Goal: Task Accomplishment & Management: Use online tool/utility

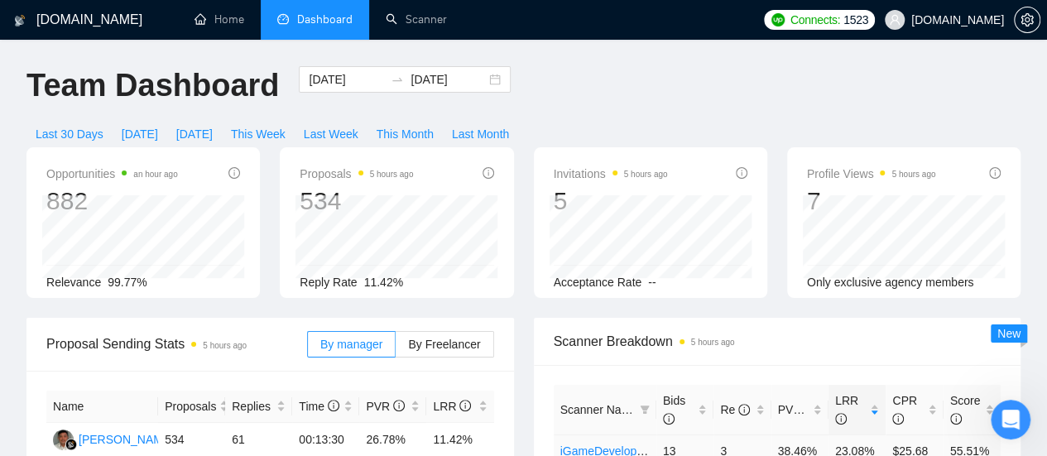
scroll to position [77, 0]
click at [226, 26] on link "Home" at bounding box center [219, 19] width 50 height 14
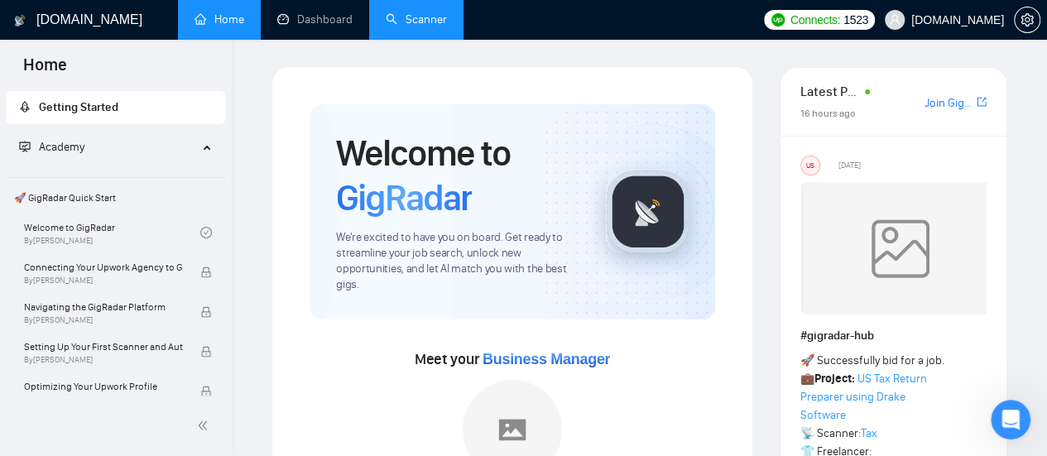
click at [386, 20] on link "Scanner" at bounding box center [416, 19] width 61 height 14
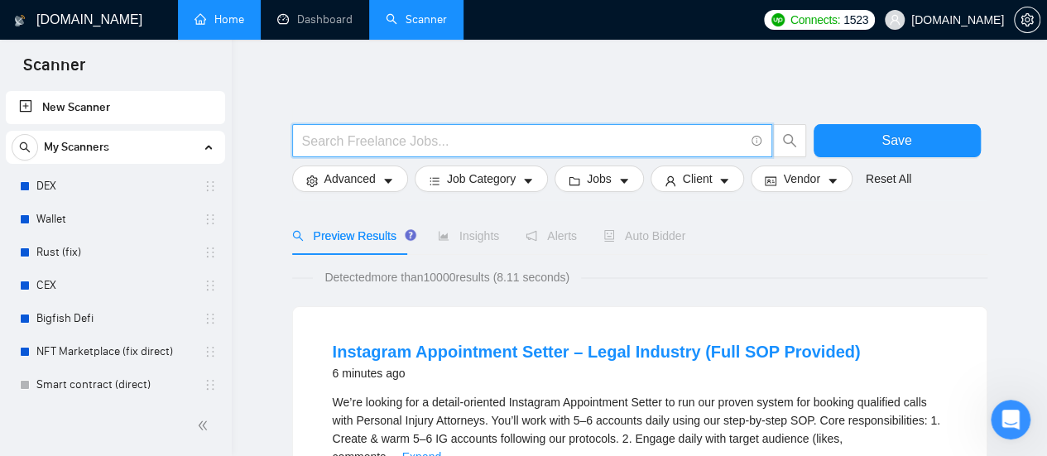
click at [400, 146] on input "text" at bounding box center [523, 141] width 442 height 21
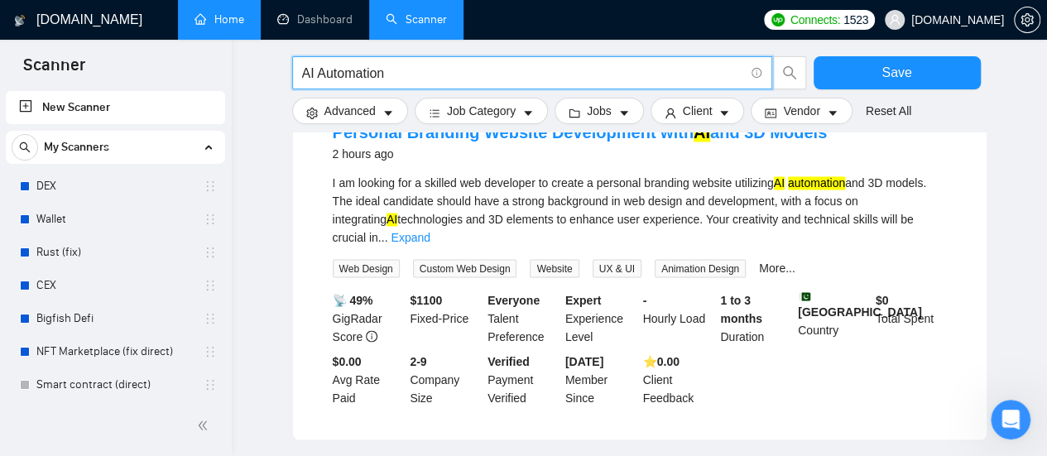
scroll to position [1324, 0]
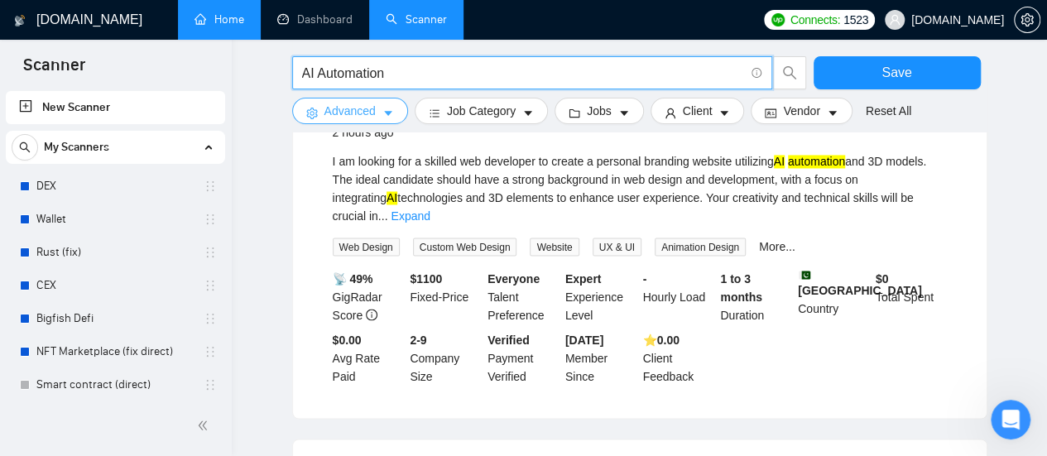
type input "AI Automation"
click at [374, 118] on button "Advanced" at bounding box center [350, 111] width 116 height 26
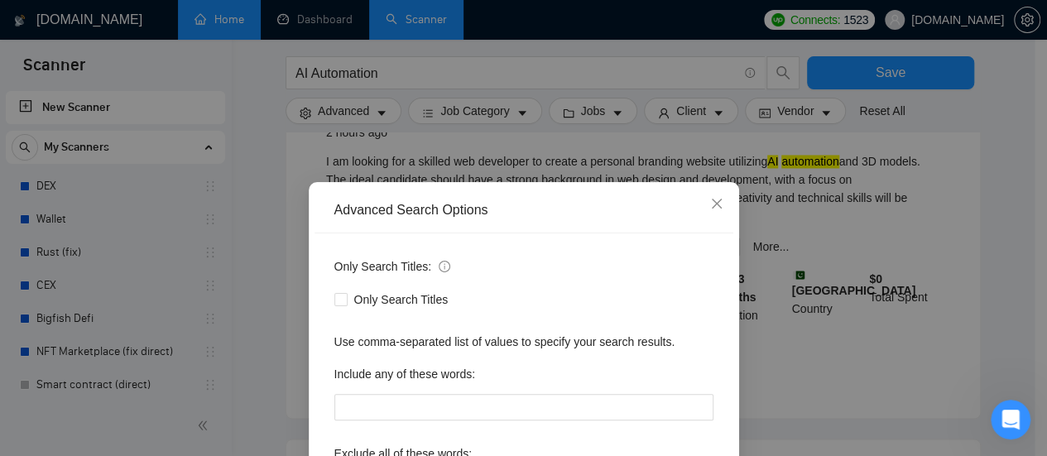
click at [510, 200] on div "Advanced Search Options" at bounding box center [523, 211] width 419 height 46
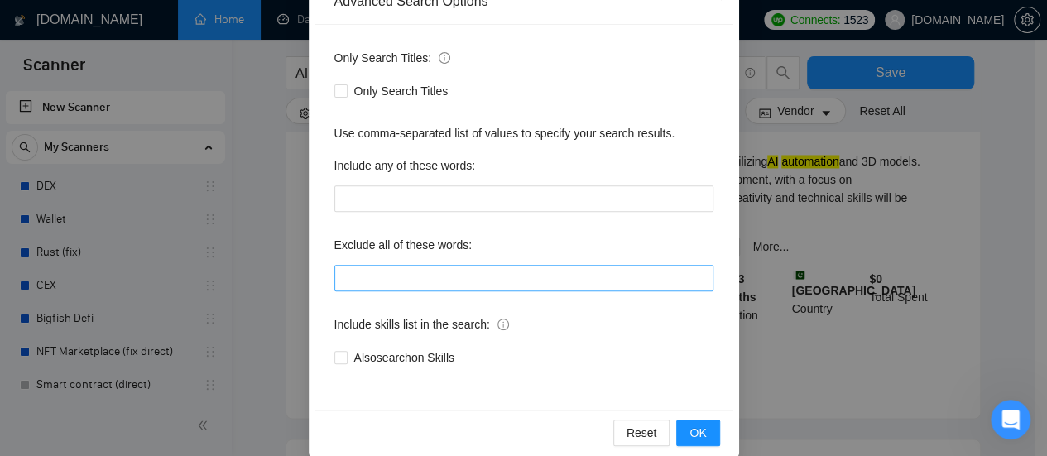
scroll to position [232, 0]
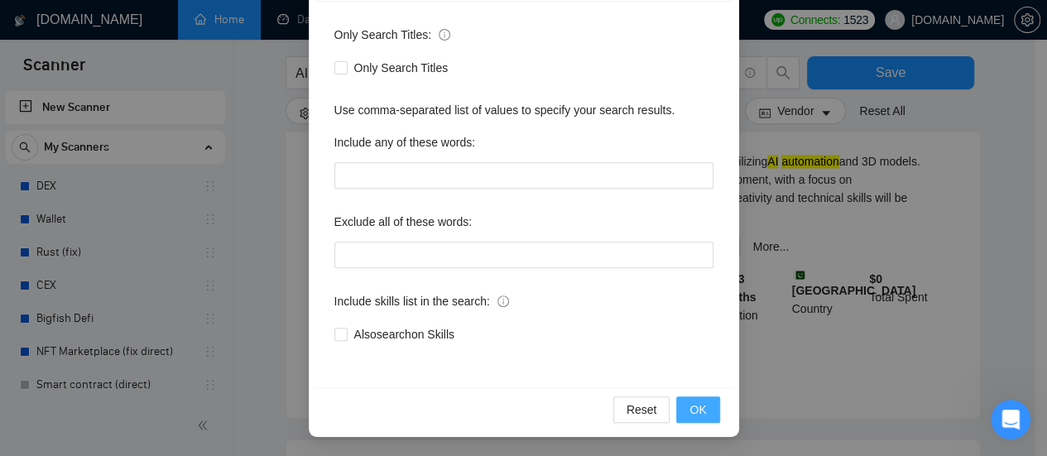
click at [695, 404] on span "OK" at bounding box center [697, 409] width 17 height 18
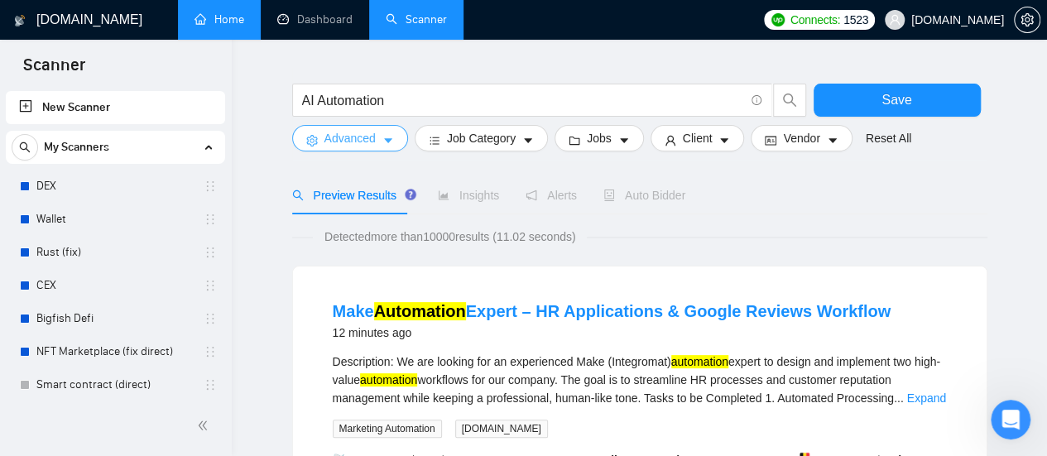
scroll to position [0, 0]
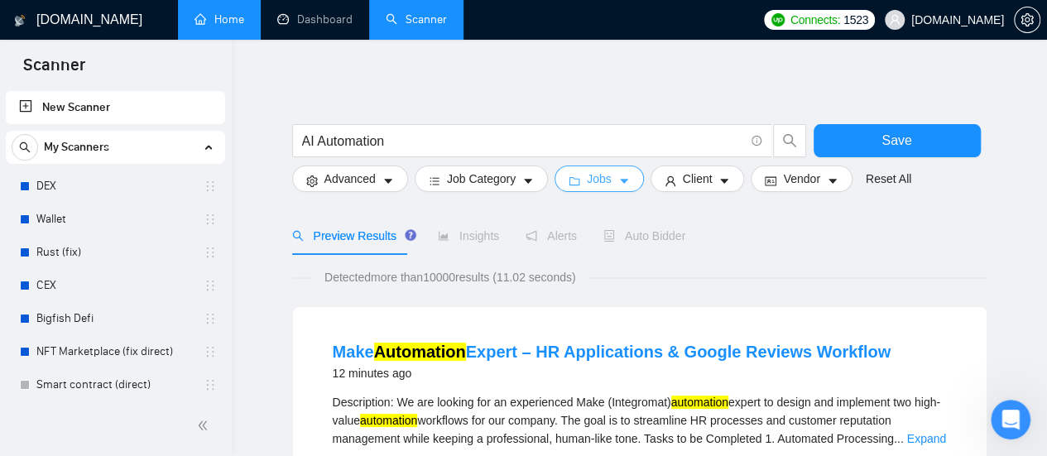
click at [612, 191] on button "Jobs" at bounding box center [598, 178] width 89 height 26
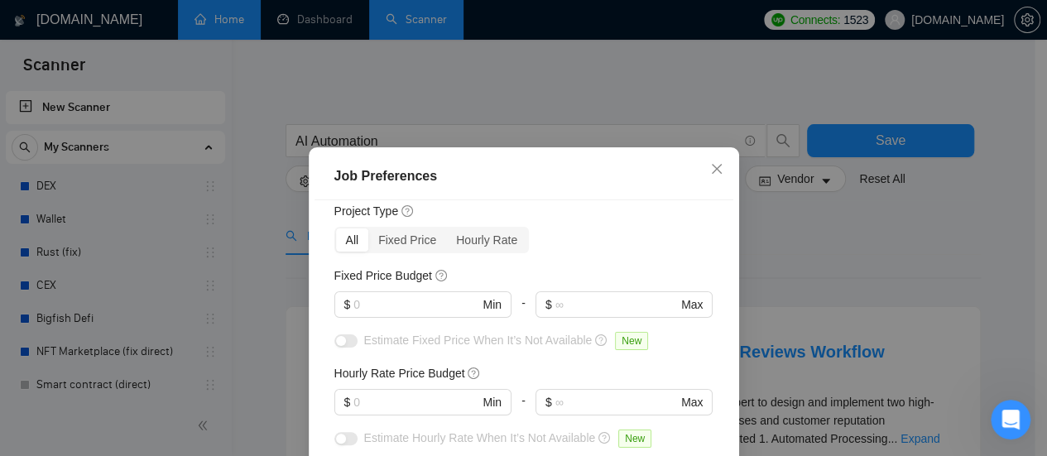
scroll to position [83, 0]
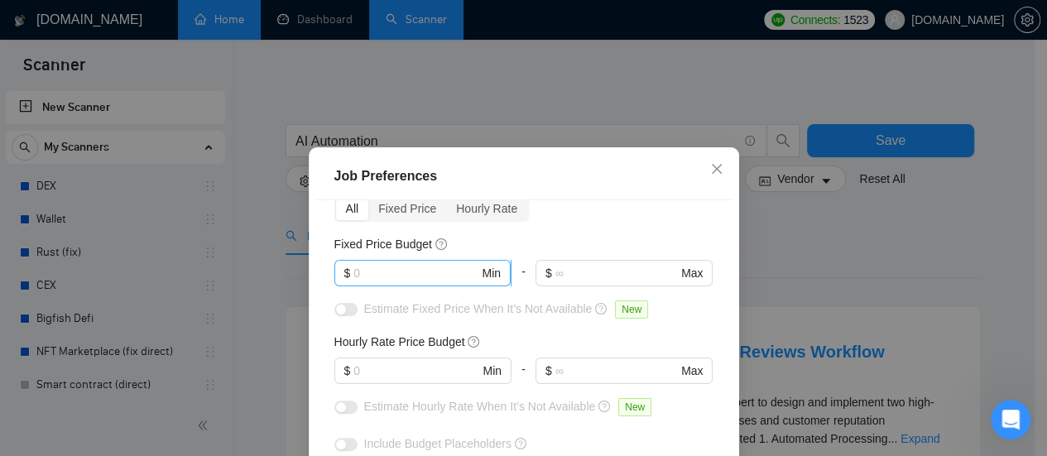
click at [383, 262] on span "$ Min" at bounding box center [422, 273] width 176 height 26
type input "1000"
click at [381, 371] on input "text" at bounding box center [415, 371] width 125 height 18
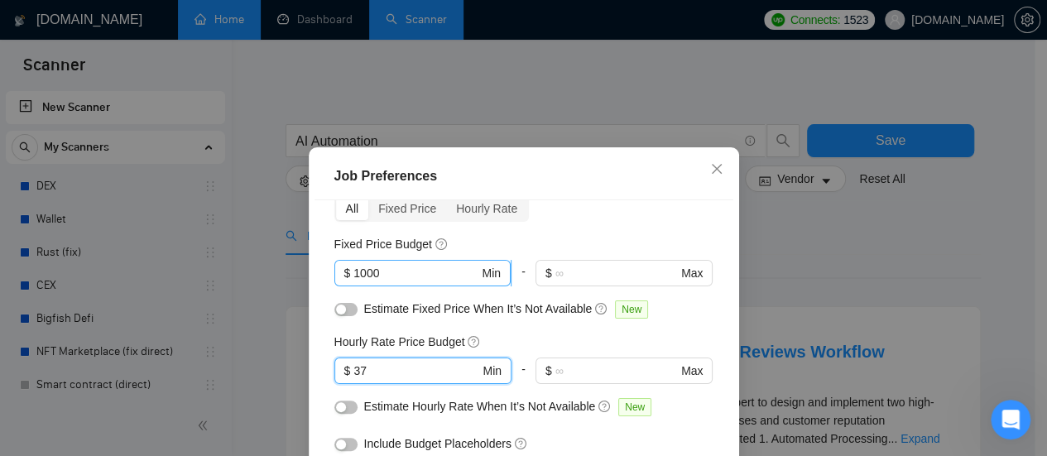
click at [396, 276] on input "1000" at bounding box center [415, 273] width 125 height 18
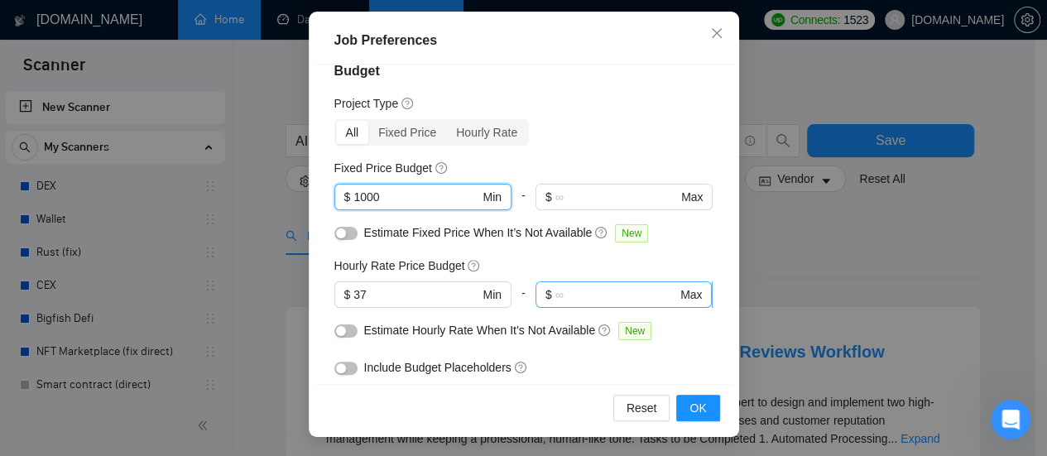
scroll to position [0, 0]
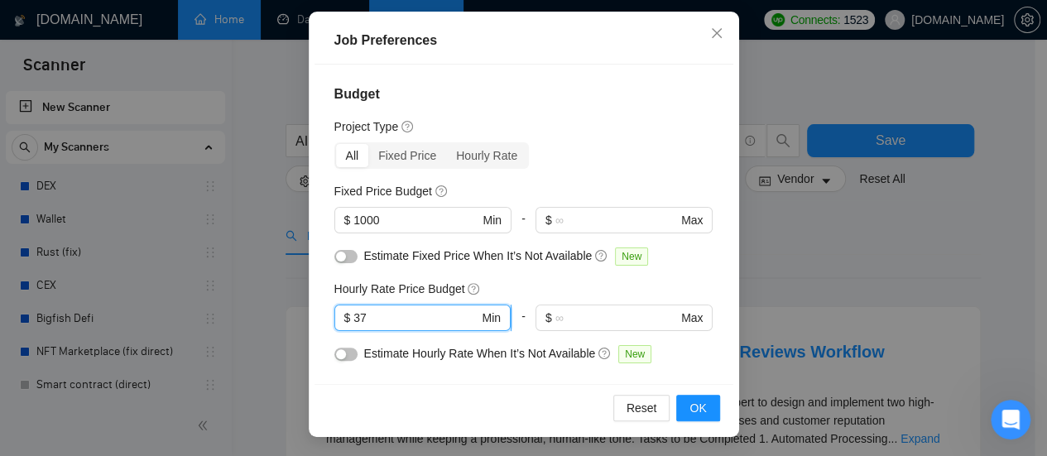
click at [395, 317] on input "37" at bounding box center [415, 318] width 125 height 18
type input "3"
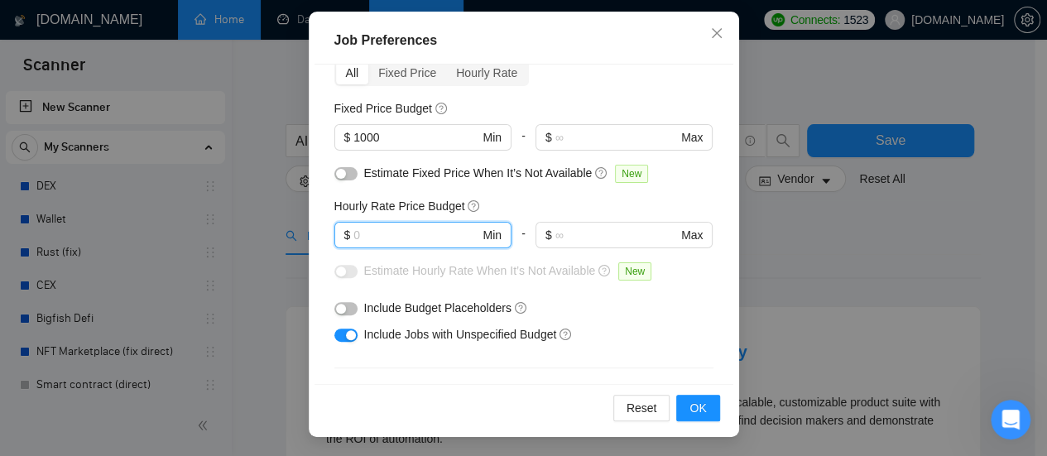
scroll to position [165, 0]
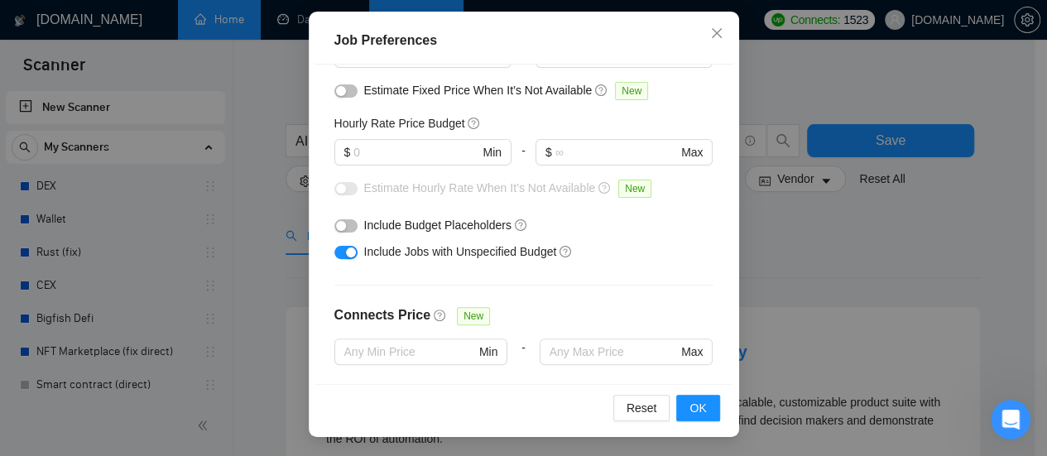
click at [334, 251] on button "button" at bounding box center [345, 252] width 23 height 13
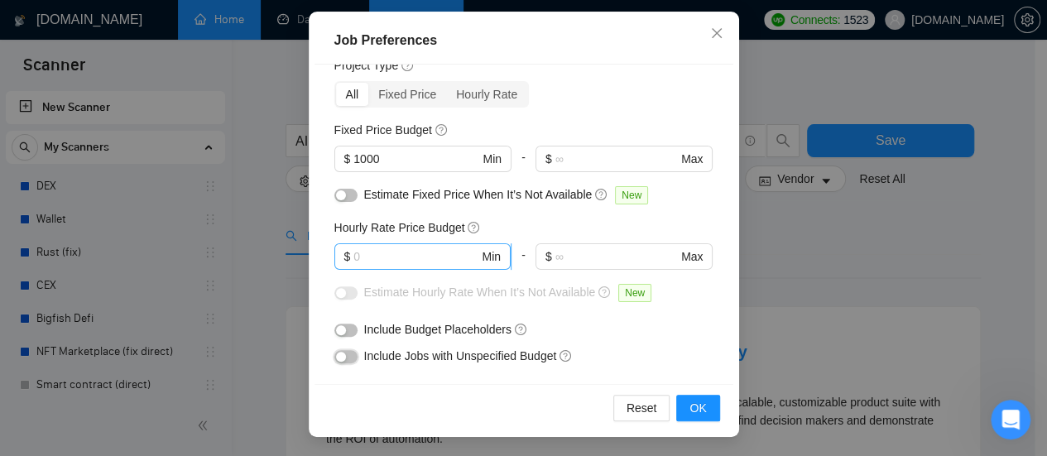
scroll to position [83, 0]
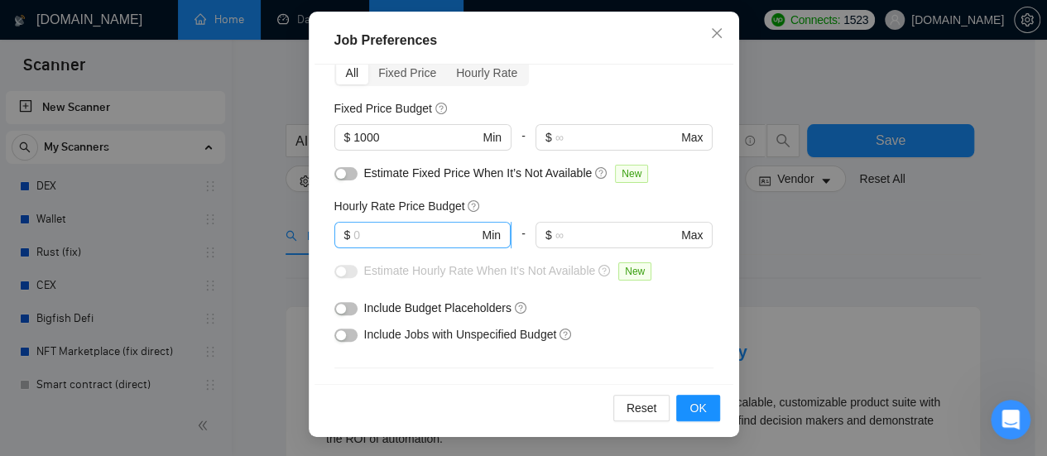
click at [400, 232] on input "text" at bounding box center [415, 235] width 125 height 18
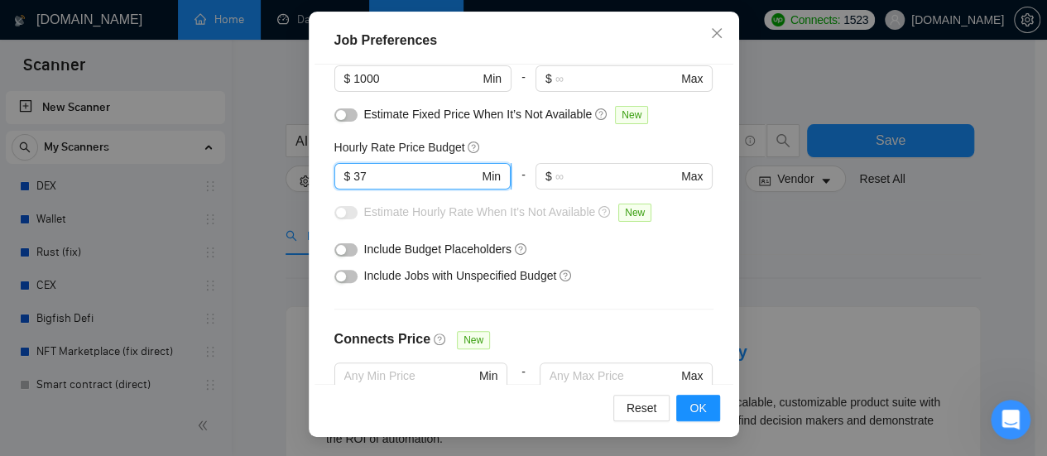
scroll to position [165, 0]
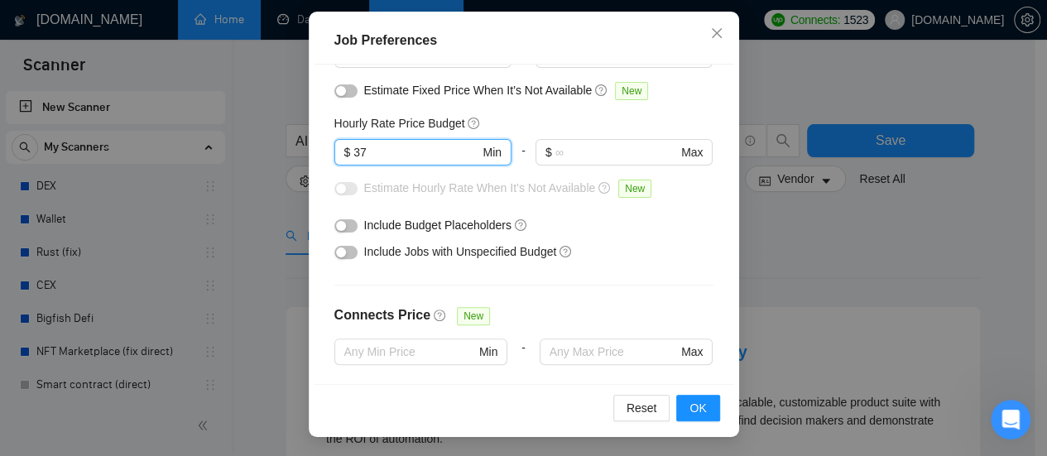
type input "37"
click at [351, 250] on div "Include Jobs with Unspecified Budget" at bounding box center [523, 251] width 379 height 26
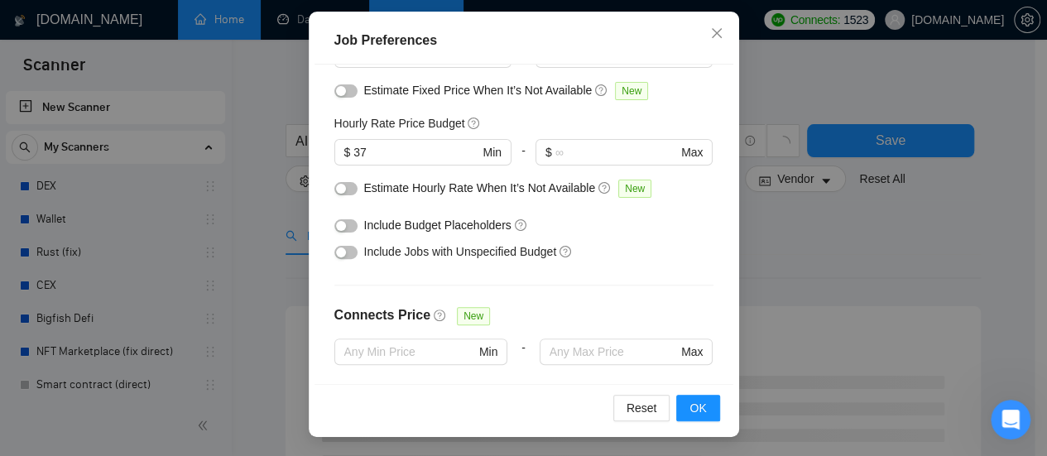
click at [343, 254] on button "button" at bounding box center [345, 252] width 23 height 13
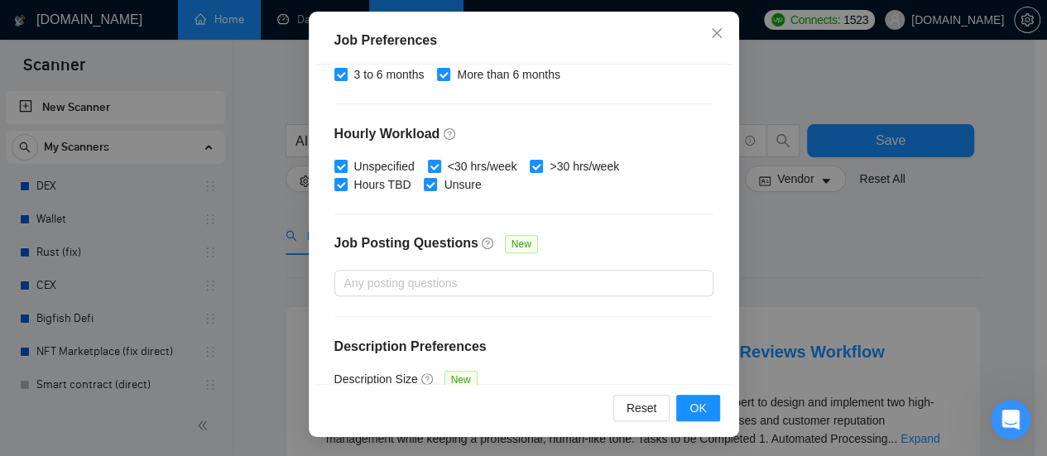
scroll to position [612, 0]
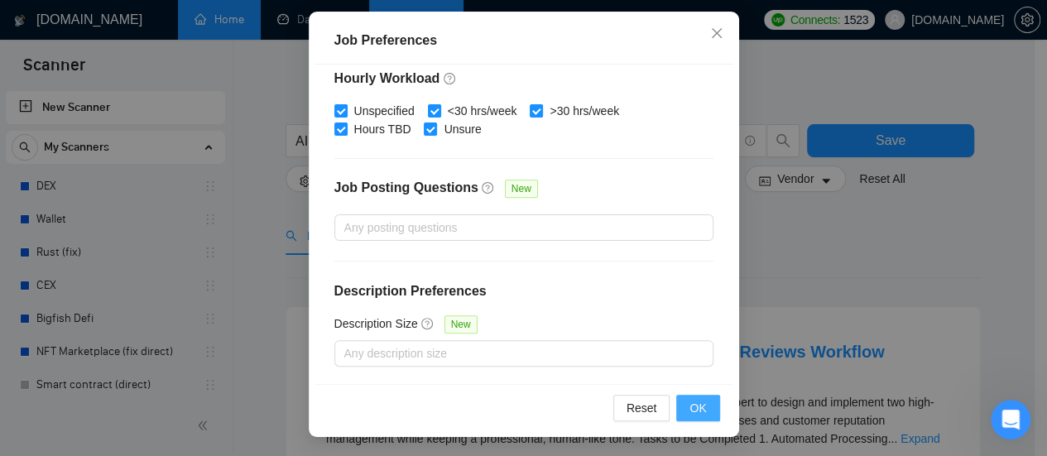
click at [702, 405] on button "OK" at bounding box center [697, 408] width 43 height 26
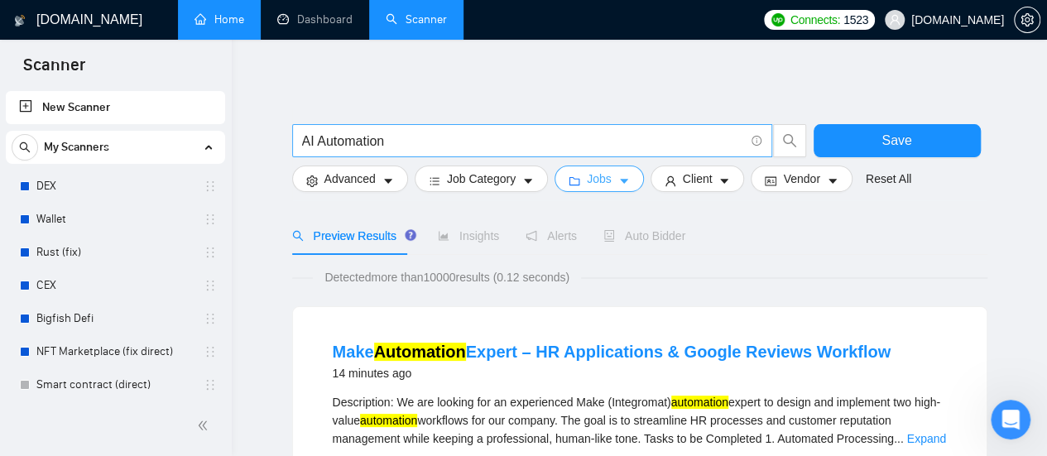
scroll to position [0, 0]
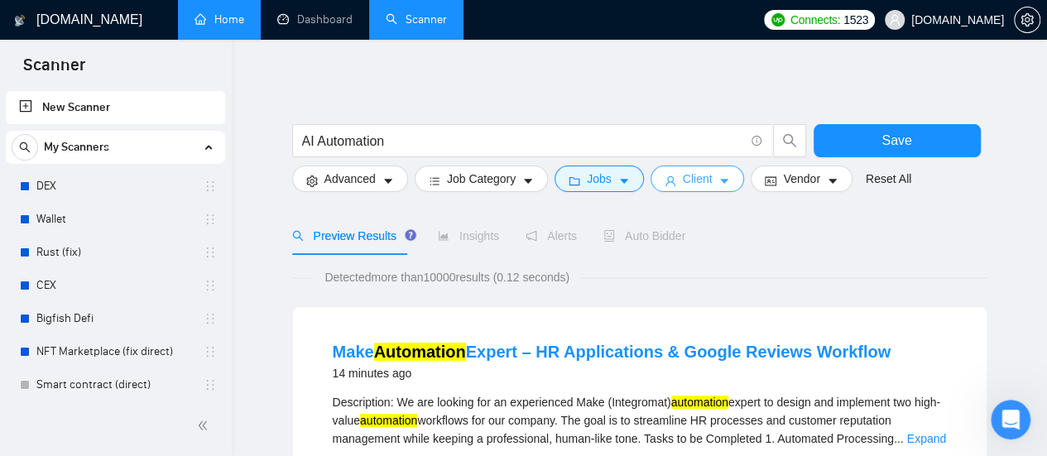
click at [695, 183] on span "Client" at bounding box center [698, 179] width 30 height 18
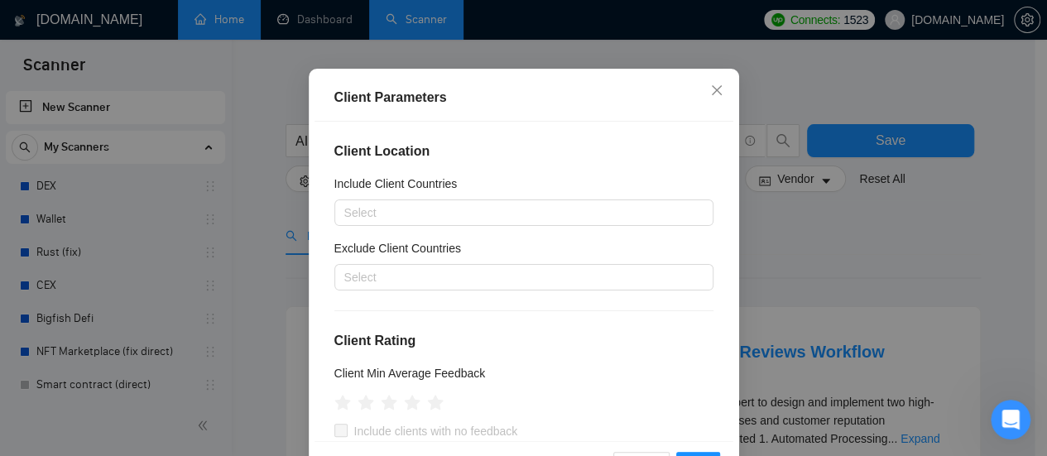
scroll to position [136, 0]
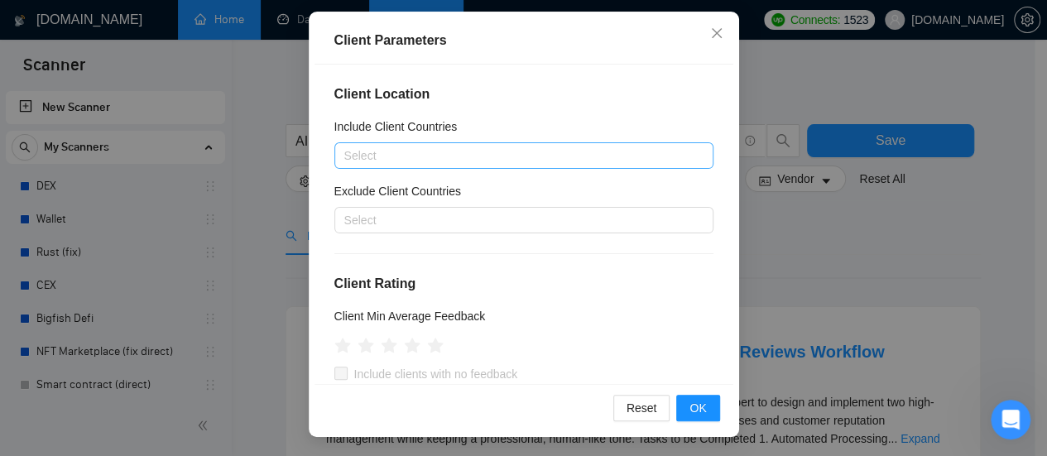
click at [455, 163] on div at bounding box center [515, 156] width 354 height 20
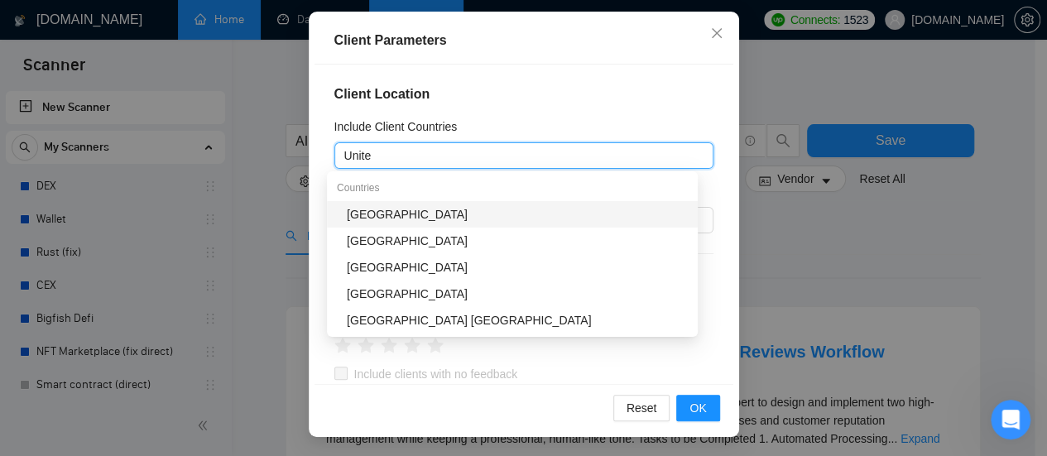
type input "United"
click at [450, 216] on div "[GEOGRAPHIC_DATA]" at bounding box center [517, 214] width 341 height 18
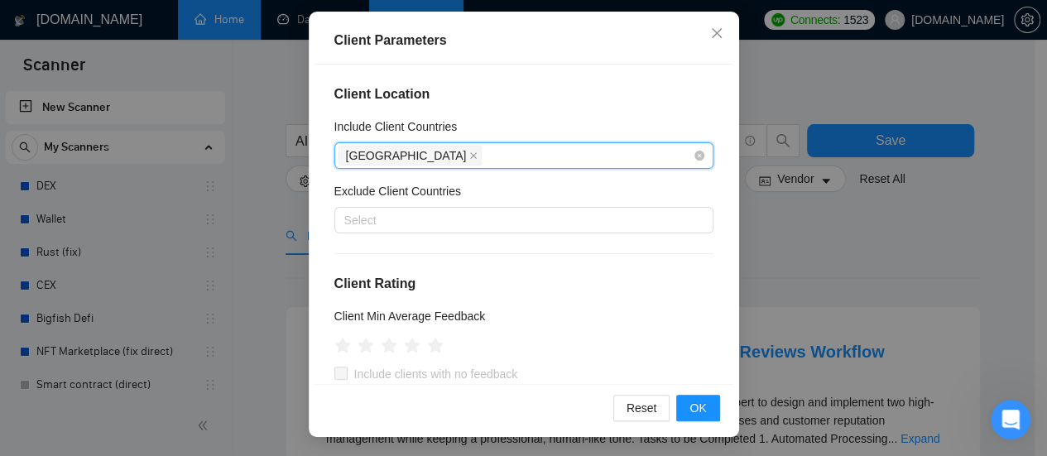
click at [503, 165] on div "[GEOGRAPHIC_DATA]" at bounding box center [515, 155] width 354 height 23
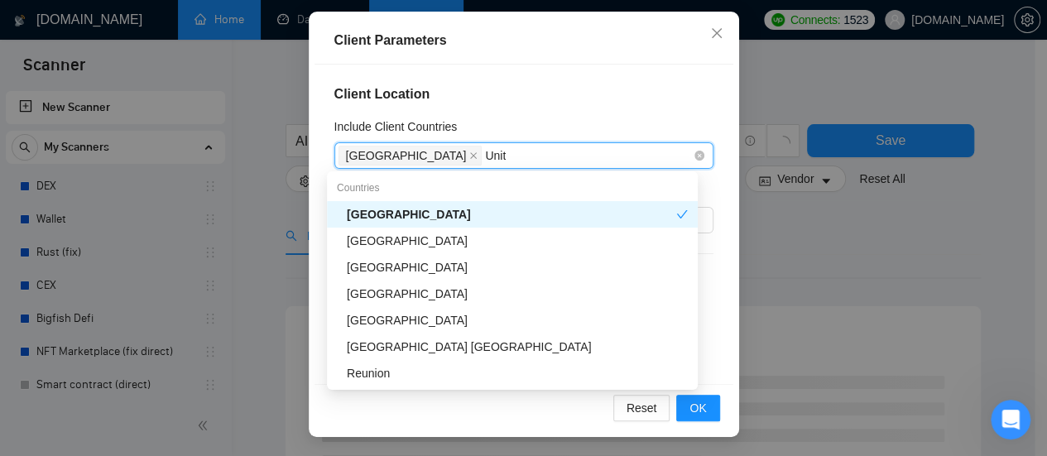
type input "United"
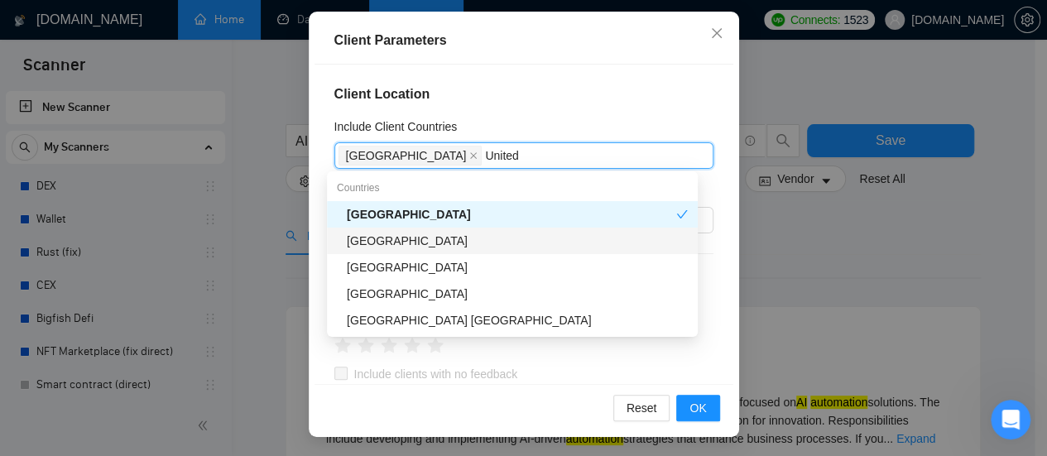
click at [448, 248] on div "[GEOGRAPHIC_DATA]" at bounding box center [517, 241] width 341 height 18
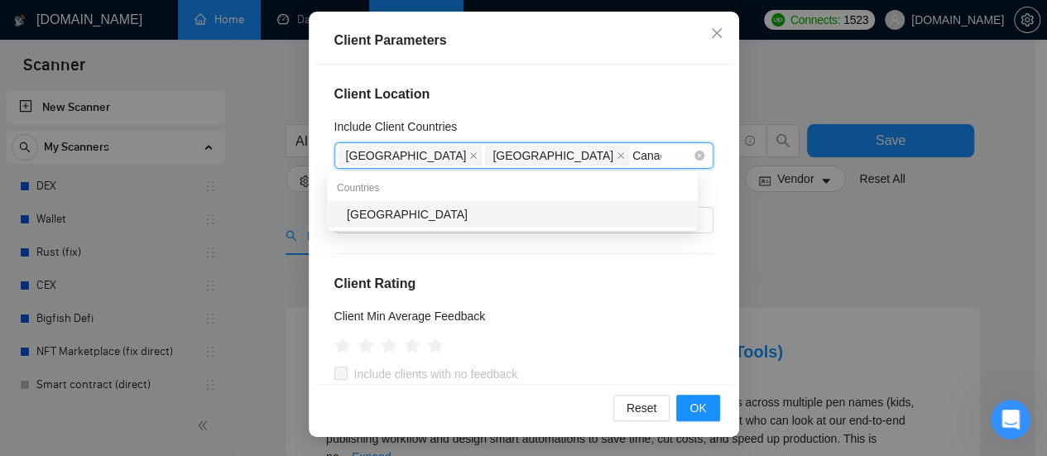
type input "[GEOGRAPHIC_DATA]"
click at [453, 223] on div "[GEOGRAPHIC_DATA]" at bounding box center [517, 214] width 341 height 18
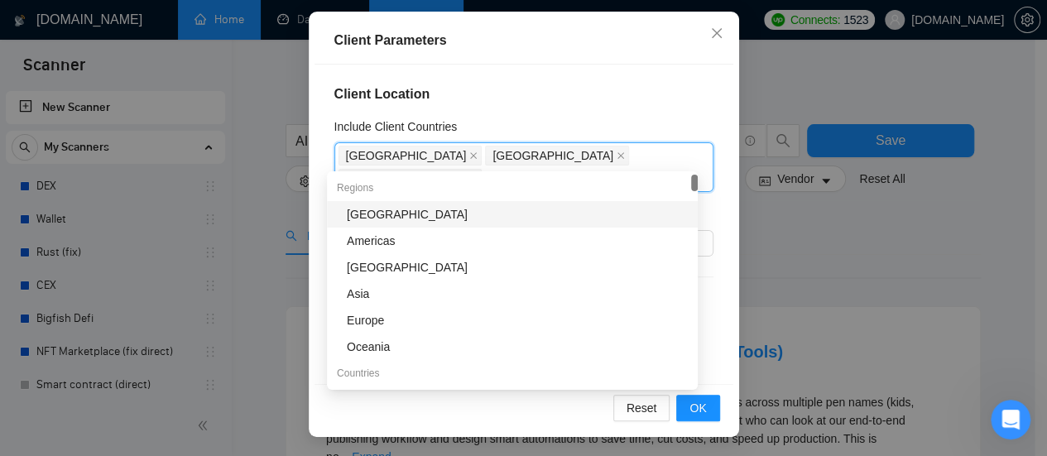
click at [582, 78] on div "Client Location Include Client Countries [GEOGRAPHIC_DATA] [GEOGRAPHIC_DATA] [G…" at bounding box center [523, 224] width 419 height 319
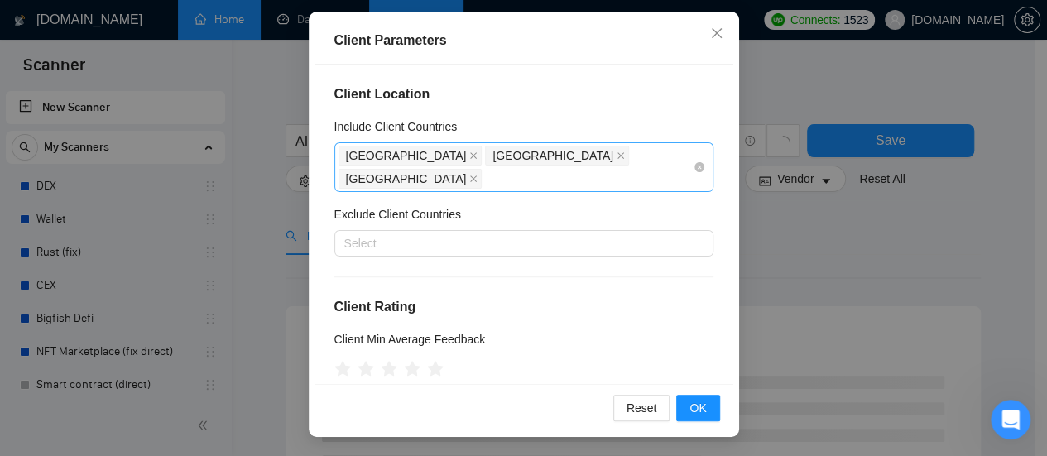
click at [629, 157] on div "[GEOGRAPHIC_DATA] [GEOGRAPHIC_DATA] [GEOGRAPHIC_DATA]" at bounding box center [515, 167] width 354 height 46
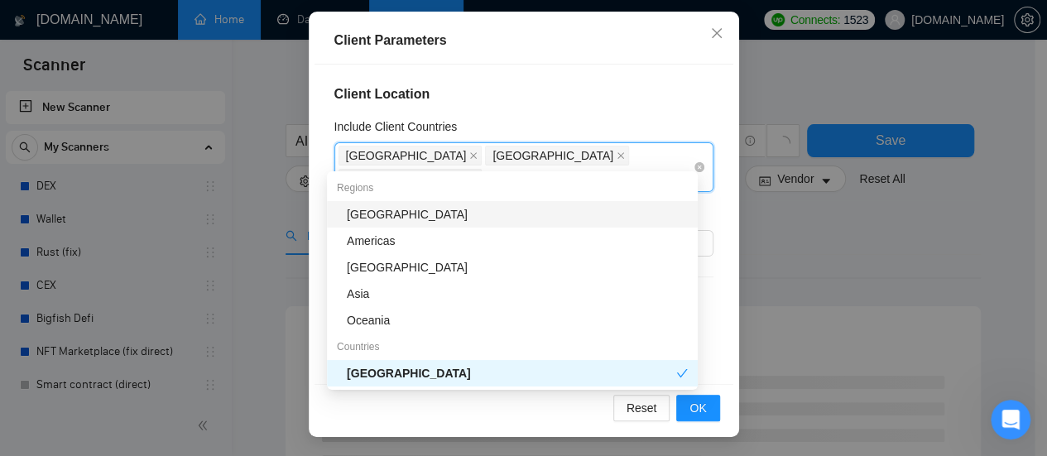
type input "Asi"
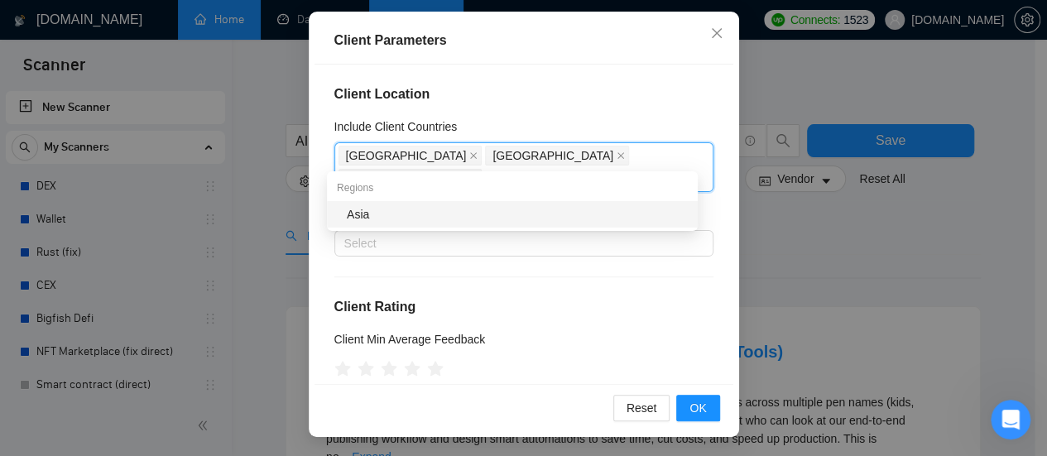
click at [493, 214] on div "Asia" at bounding box center [517, 214] width 341 height 18
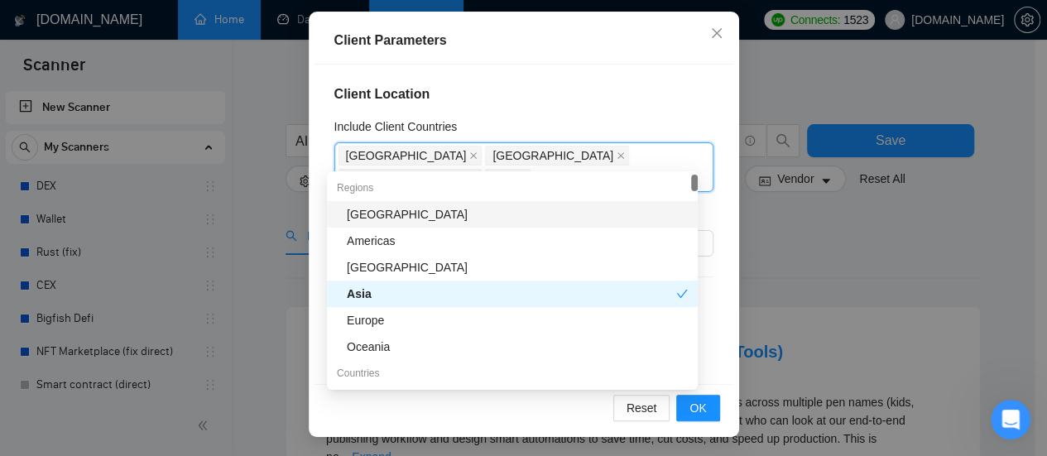
click at [600, 103] on h4 "Client Location" at bounding box center [523, 94] width 379 height 20
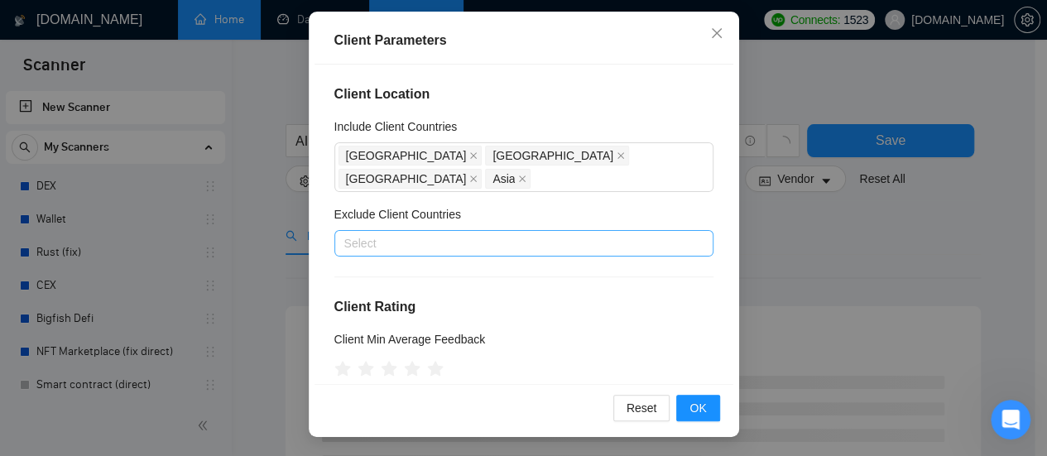
click at [410, 233] on div at bounding box center [515, 243] width 354 height 20
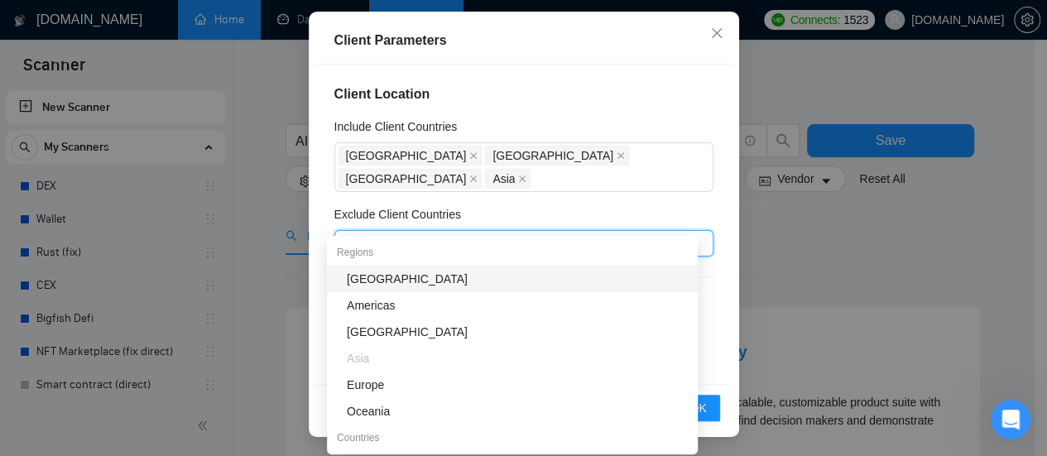
click at [351, 280] on div "[GEOGRAPHIC_DATA]" at bounding box center [517, 279] width 341 height 18
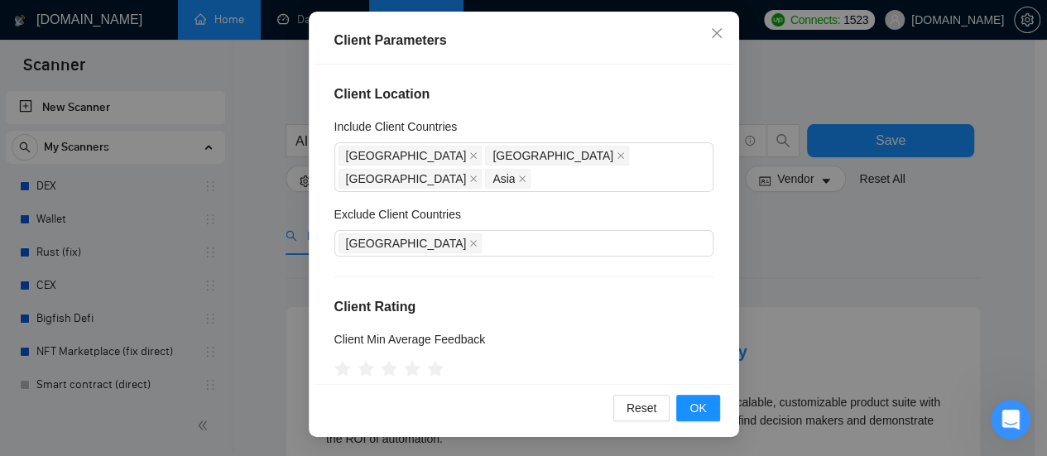
click at [542, 181] on div "Client Location Include Client Countries [GEOGRAPHIC_DATA] [GEOGRAPHIC_DATA] [G…" at bounding box center [523, 224] width 419 height 319
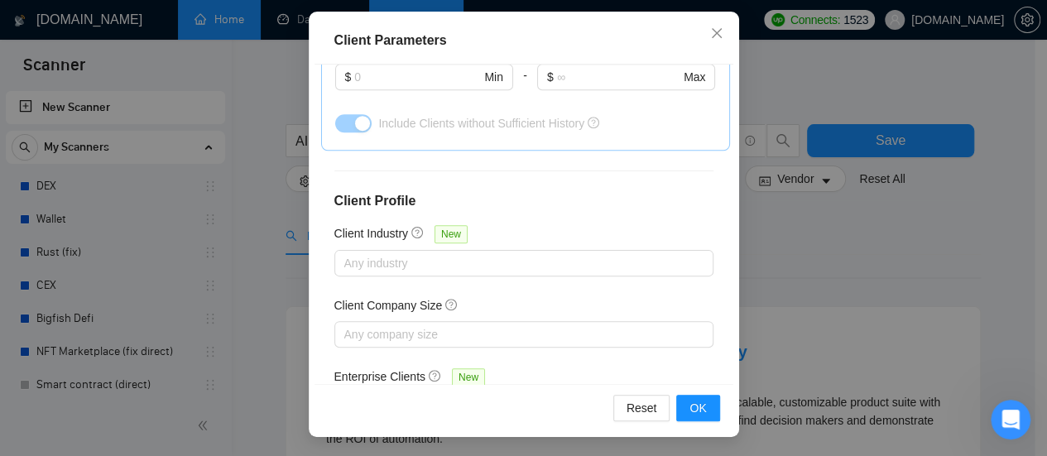
scroll to position [710, 0]
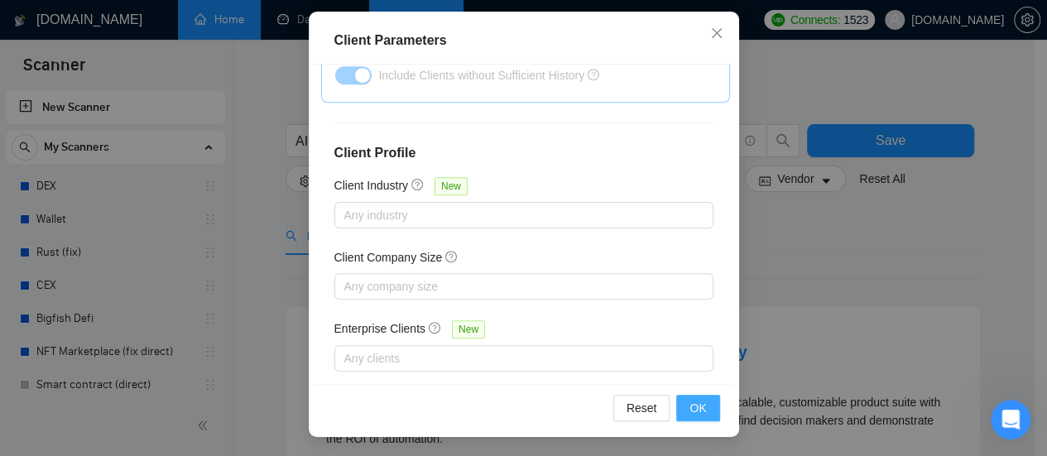
click at [701, 406] on button "OK" at bounding box center [697, 408] width 43 height 26
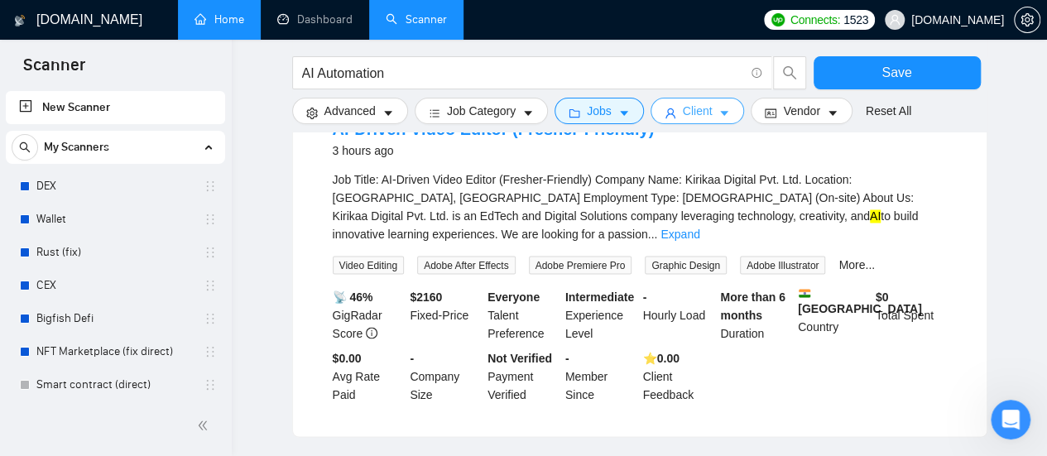
scroll to position [1489, 0]
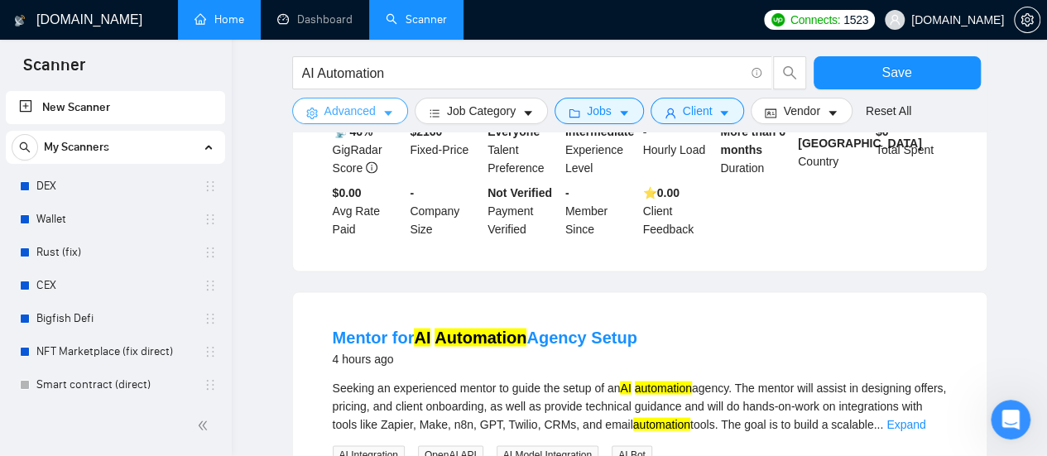
click at [374, 108] on button "Advanced" at bounding box center [350, 111] width 116 height 26
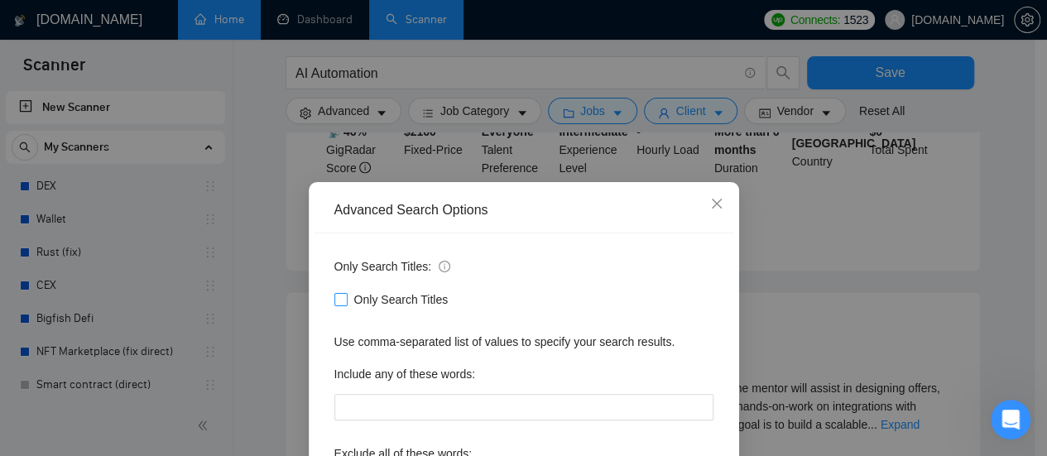
click at [339, 303] on span at bounding box center [340, 299] width 13 height 13
click at [339, 303] on input "Only Search Titles" at bounding box center [340, 299] width 12 height 12
checkbox input "true"
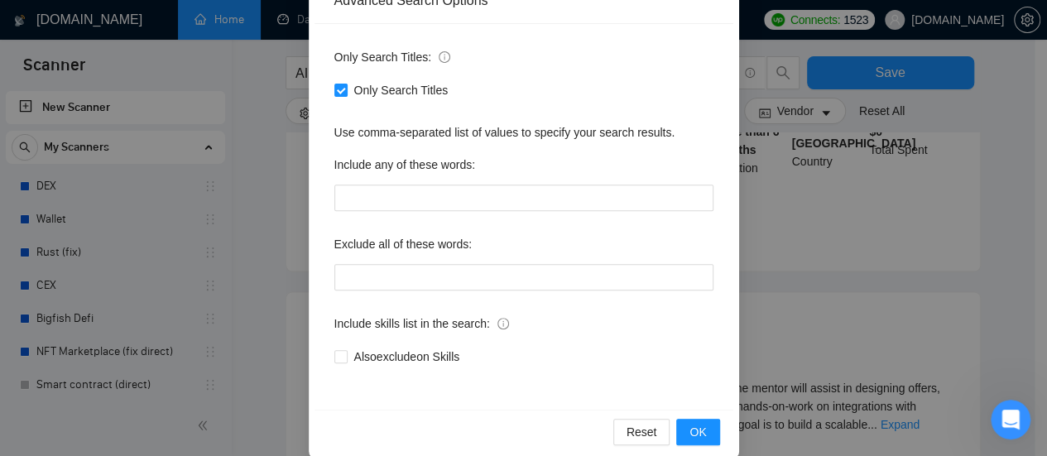
scroll to position [232, 0]
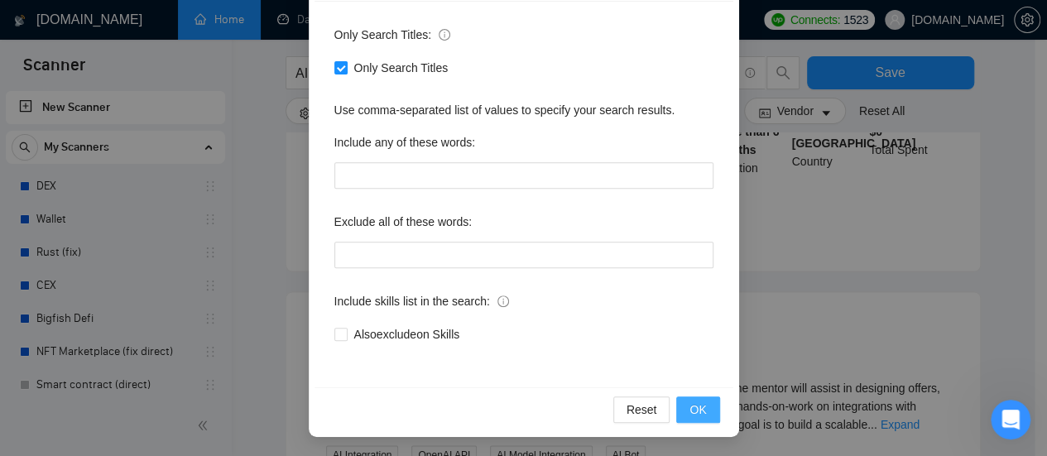
click at [690, 404] on span "OK" at bounding box center [697, 409] width 17 height 18
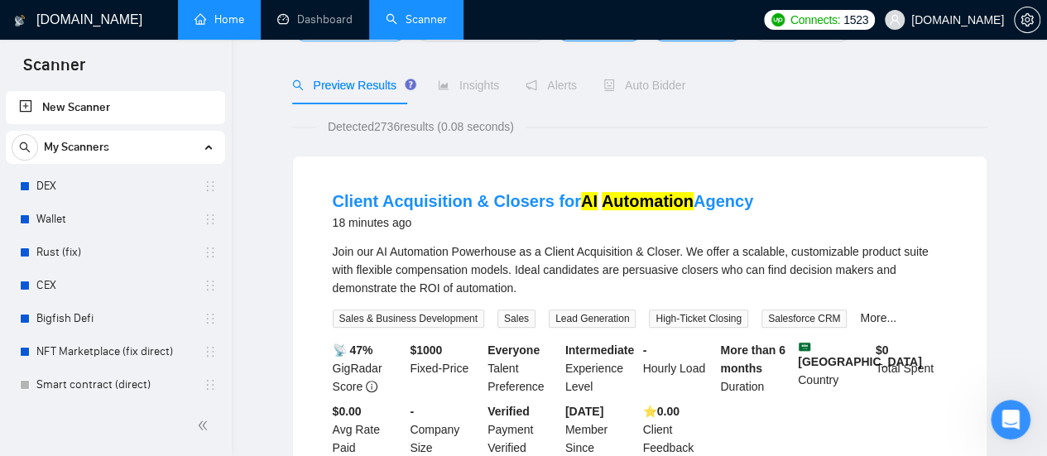
scroll to position [0, 0]
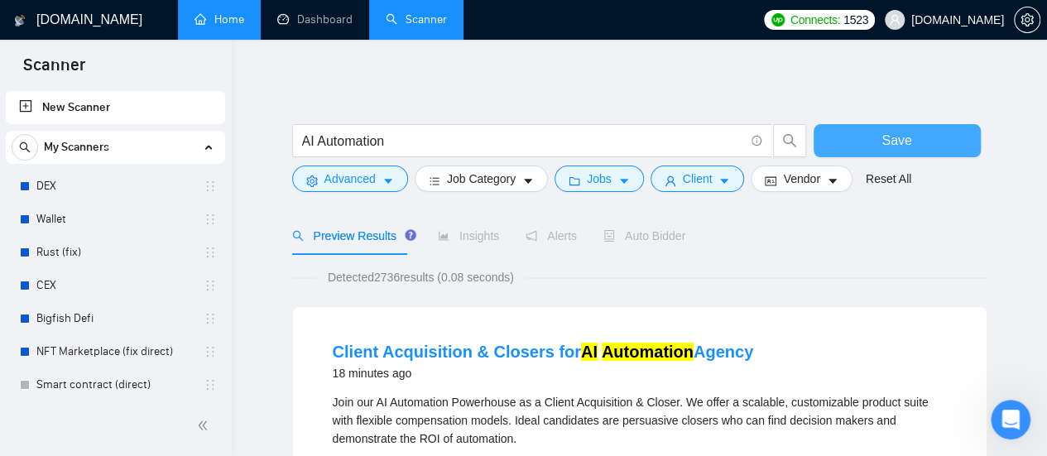
click at [917, 140] on button "Save" at bounding box center [896, 140] width 167 height 33
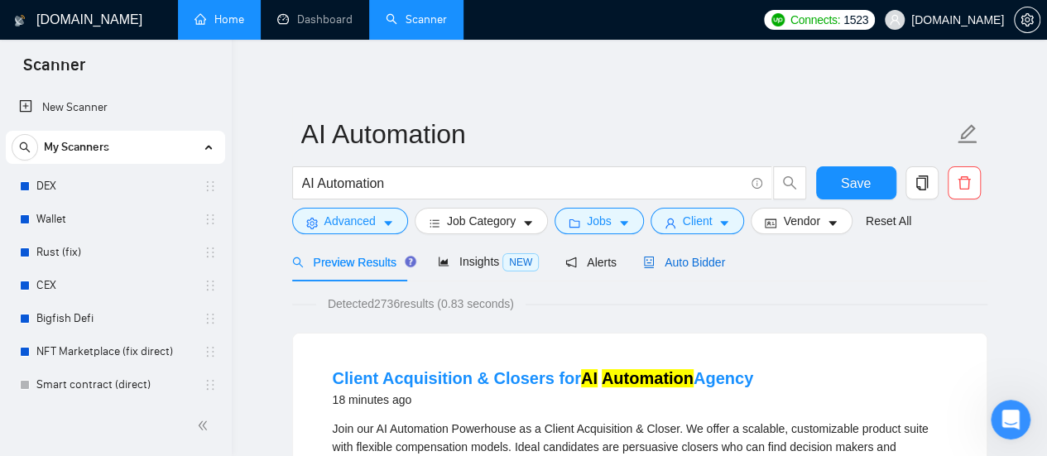
click at [660, 260] on span "Auto Bidder" at bounding box center [684, 262] width 82 height 13
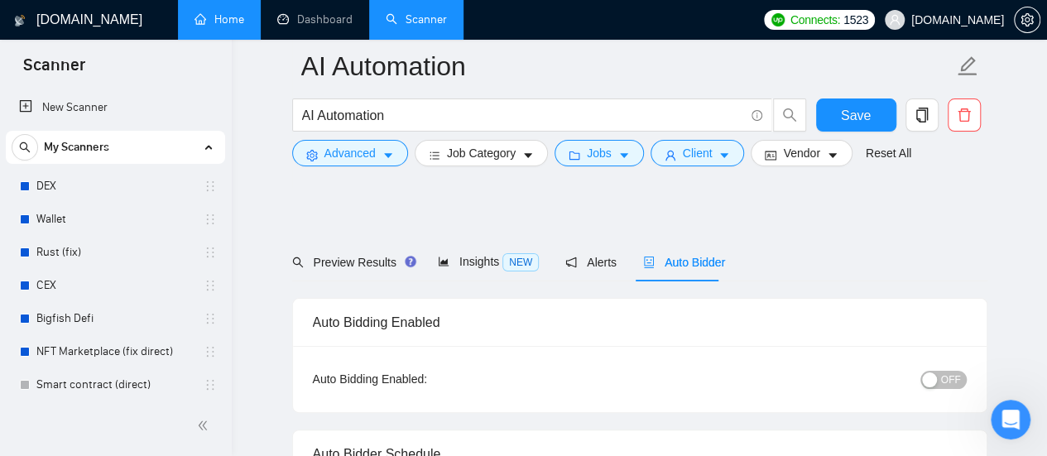
drag, startPoint x: 900, startPoint y: 271, endPoint x: 854, endPoint y: 290, distance: 50.4
radio input "true"
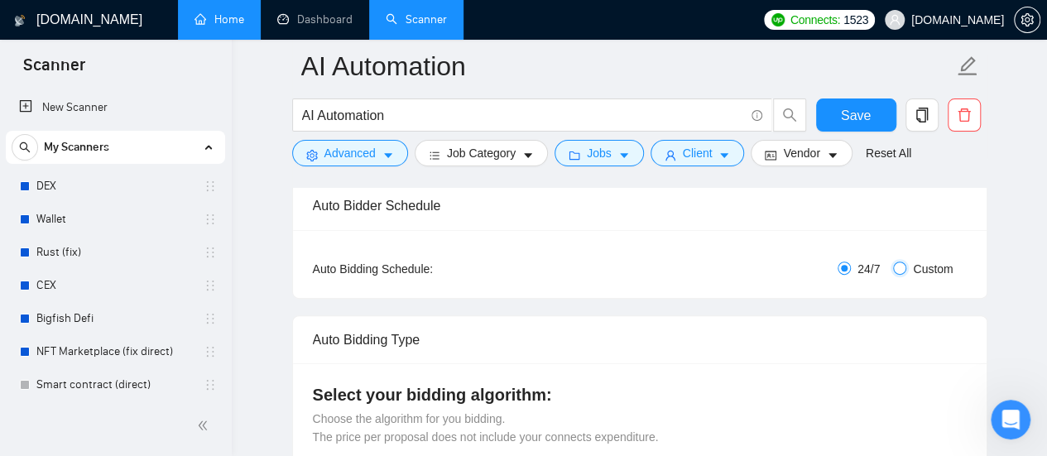
radio input "false"
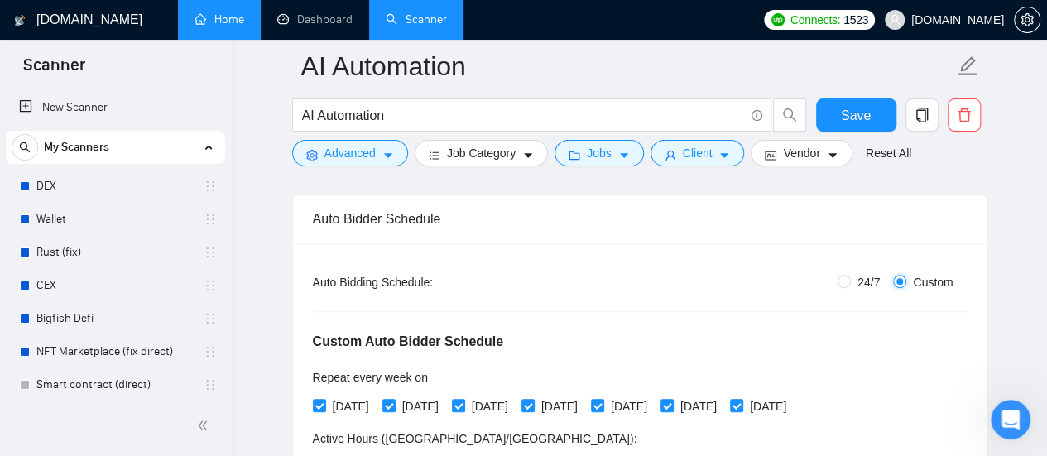
checkbox input "true"
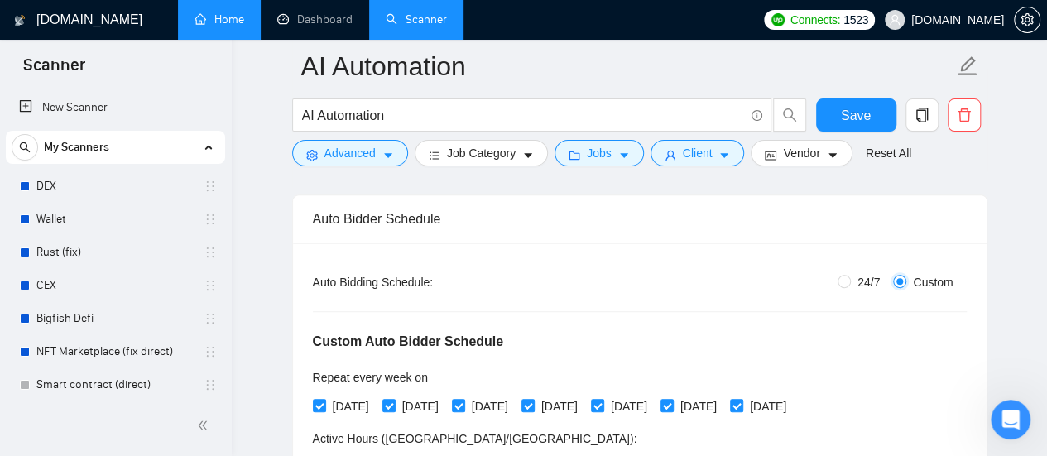
checkbox input "true"
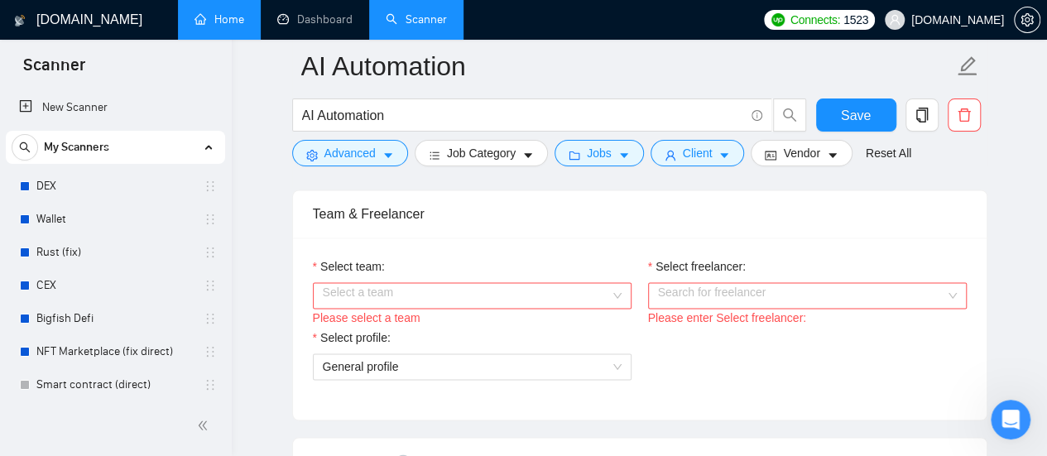
scroll to position [1076, 0]
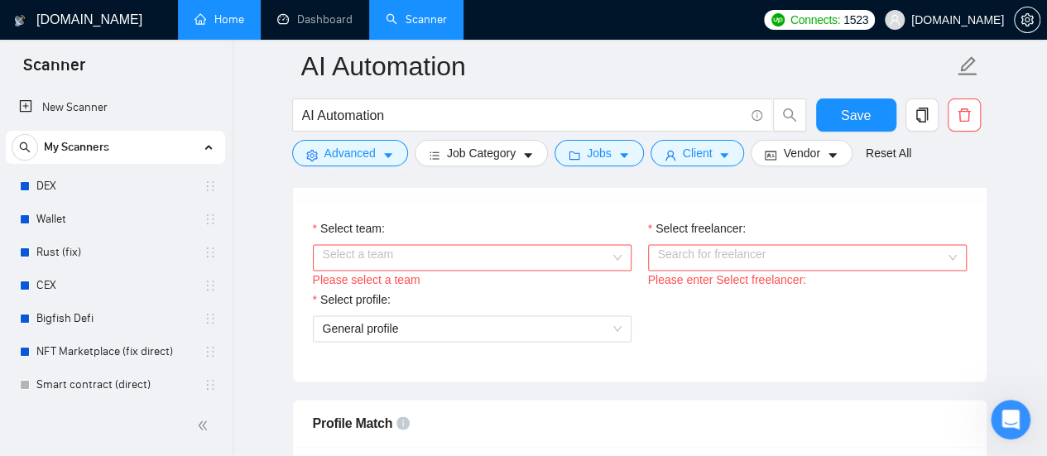
click at [568, 257] on input "Select team:" at bounding box center [466, 257] width 287 height 25
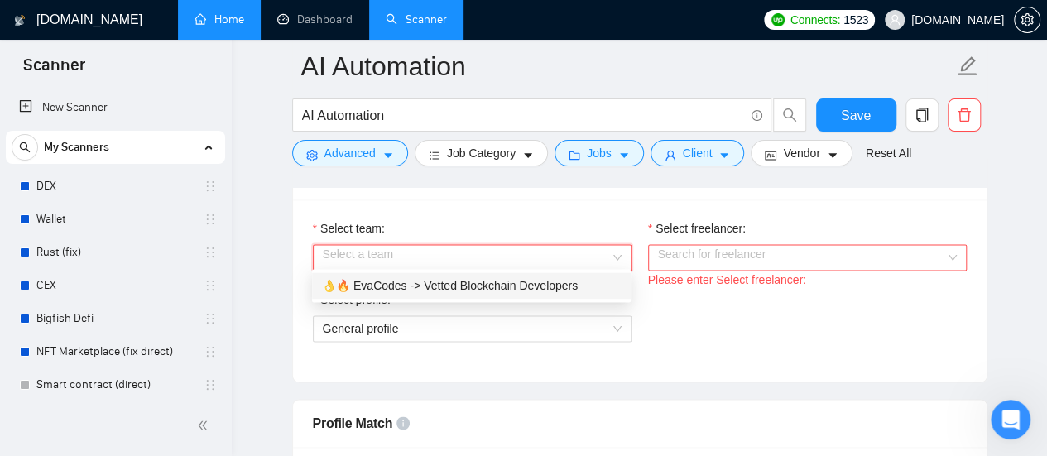
click at [493, 295] on div "👌🔥 EvaCodes -> Vetted Blockchain Developers" at bounding box center [471, 285] width 319 height 26
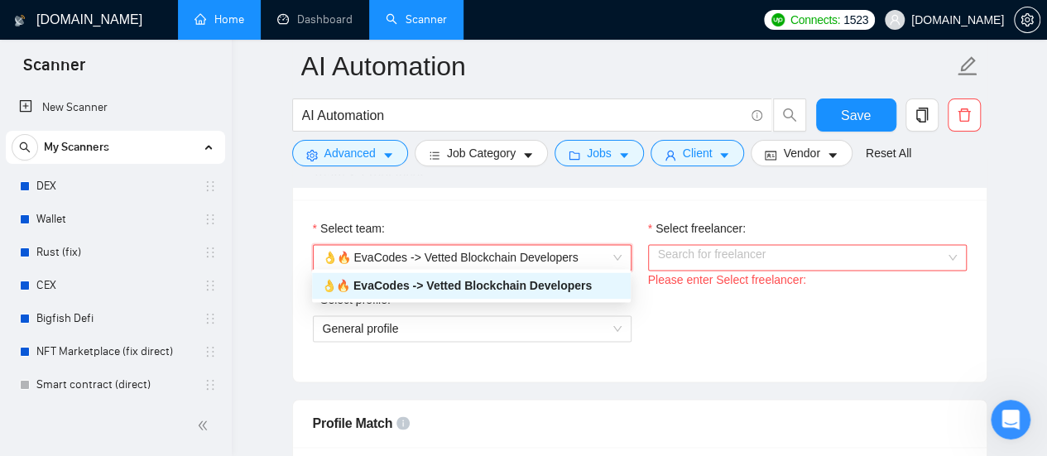
click at [794, 247] on input "Select freelancer:" at bounding box center [801, 257] width 287 height 25
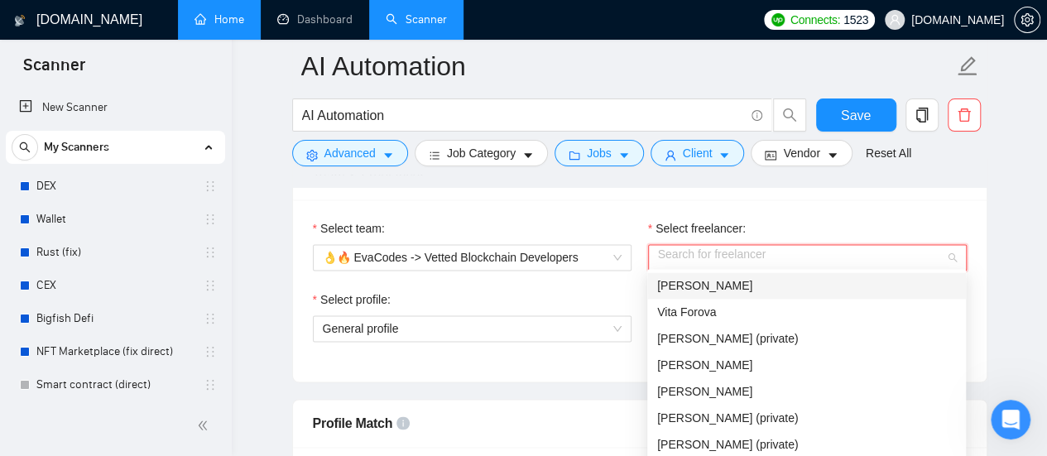
click at [756, 287] on div "[PERSON_NAME]" at bounding box center [806, 285] width 299 height 18
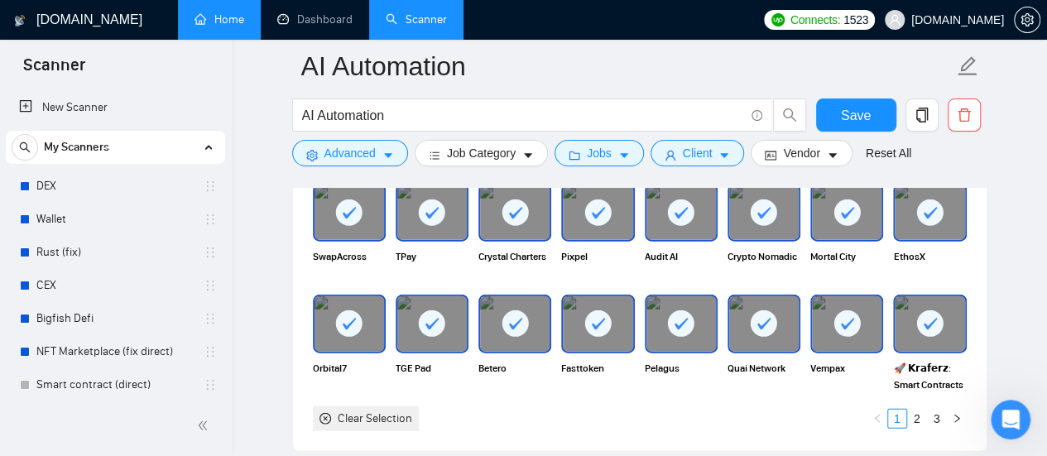
scroll to position [1820, 0]
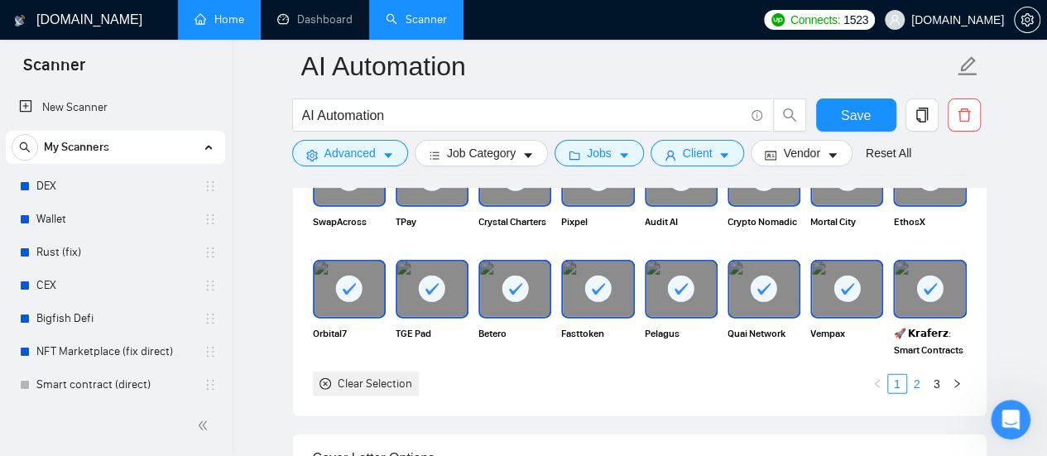
click at [918, 380] on link "2" at bounding box center [917, 384] width 18 height 18
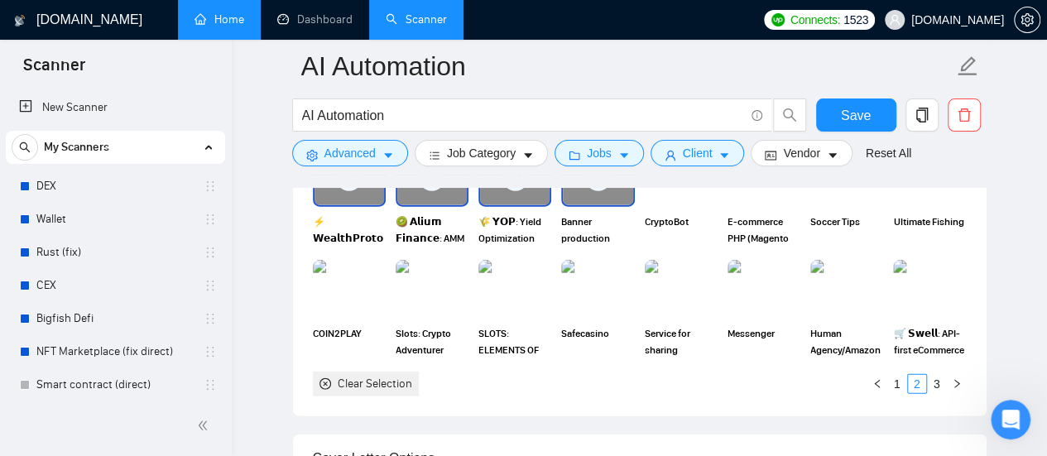
scroll to position [1655, 0]
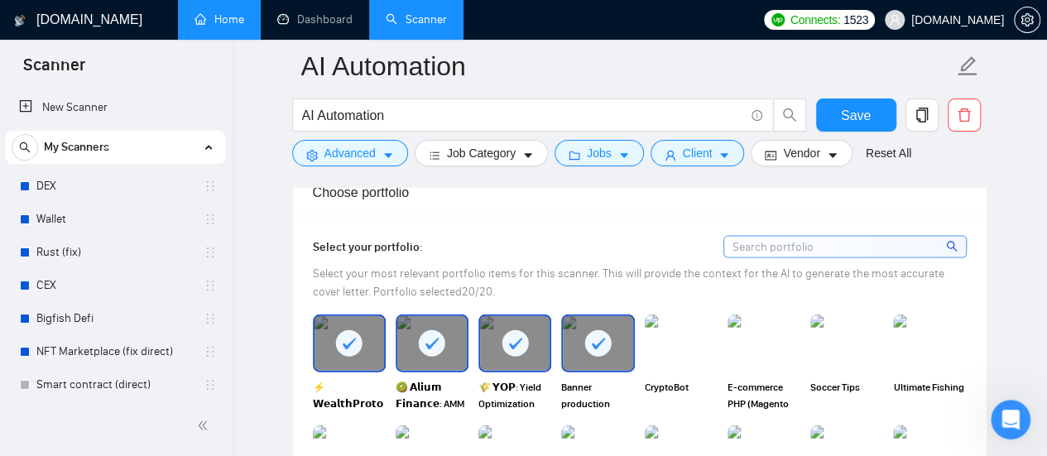
click at [516, 338] on rect at bounding box center [514, 343] width 26 height 26
click at [434, 338] on rect at bounding box center [432, 343] width 26 height 26
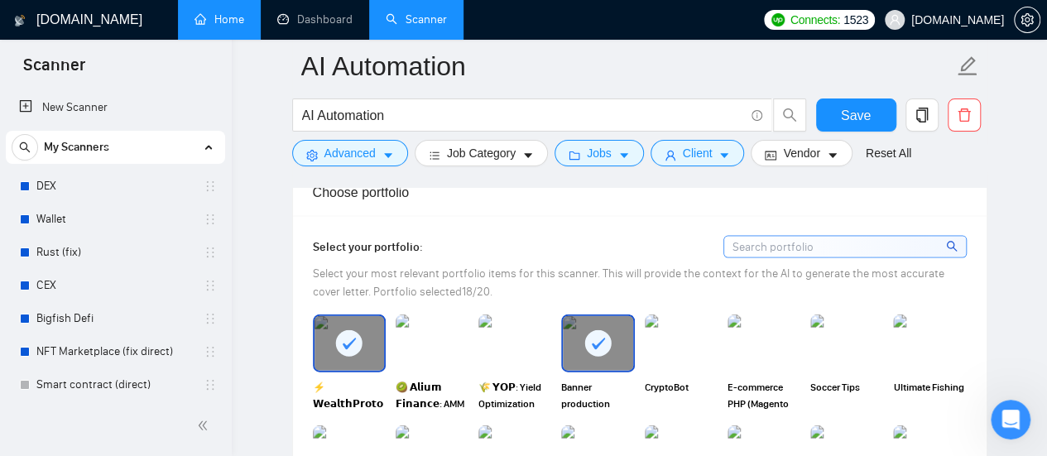
click at [622, 340] on div at bounding box center [597, 343] width 69 height 55
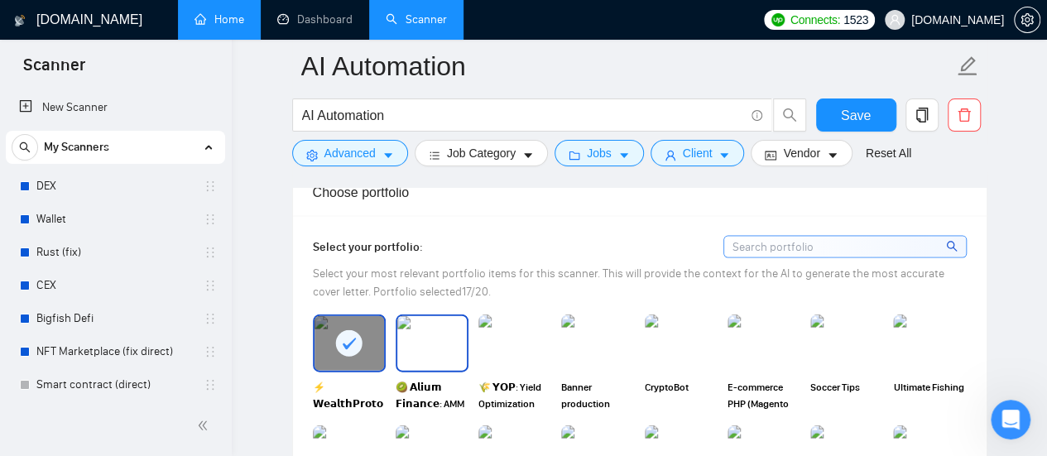
click at [442, 340] on img at bounding box center [431, 343] width 69 height 55
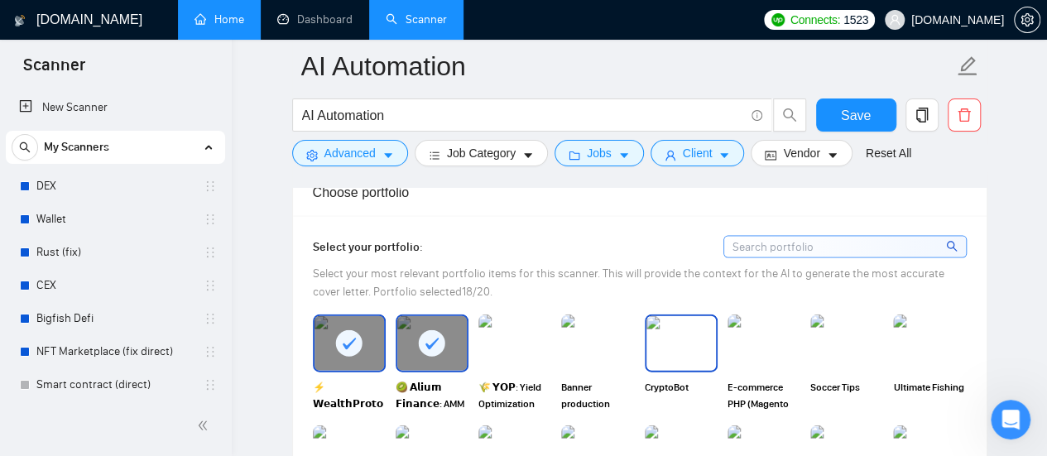
click at [695, 346] on img at bounding box center [680, 343] width 69 height 55
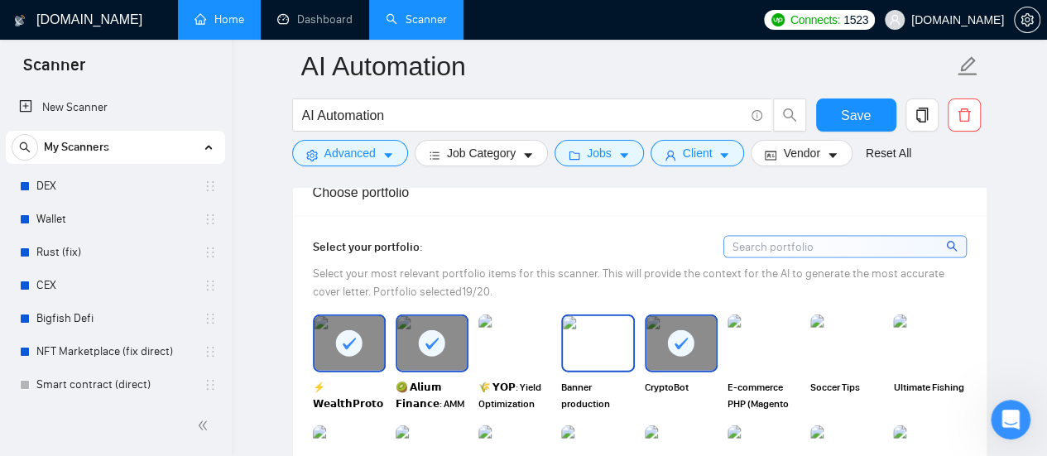
click at [617, 352] on img at bounding box center [597, 343] width 69 height 55
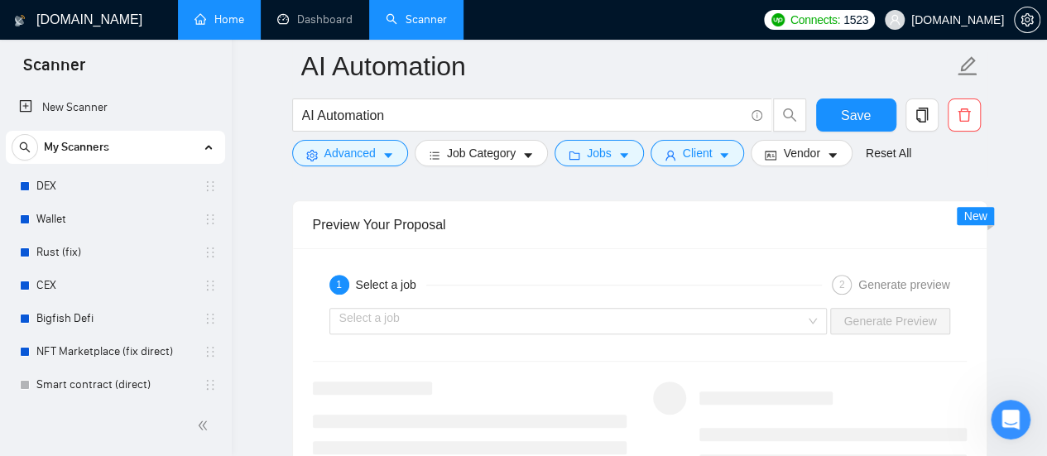
scroll to position [3392, 0]
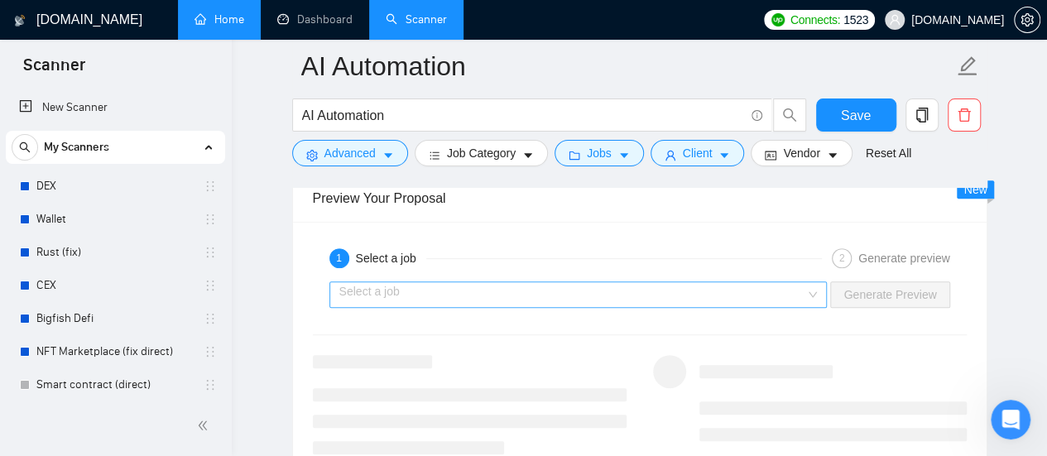
click at [541, 282] on input "search" at bounding box center [572, 294] width 467 height 25
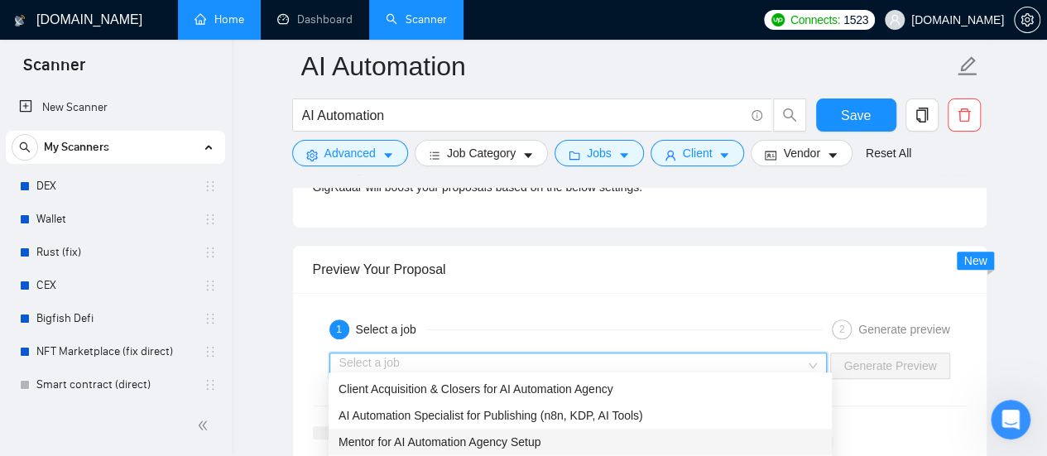
scroll to position [3475, 0]
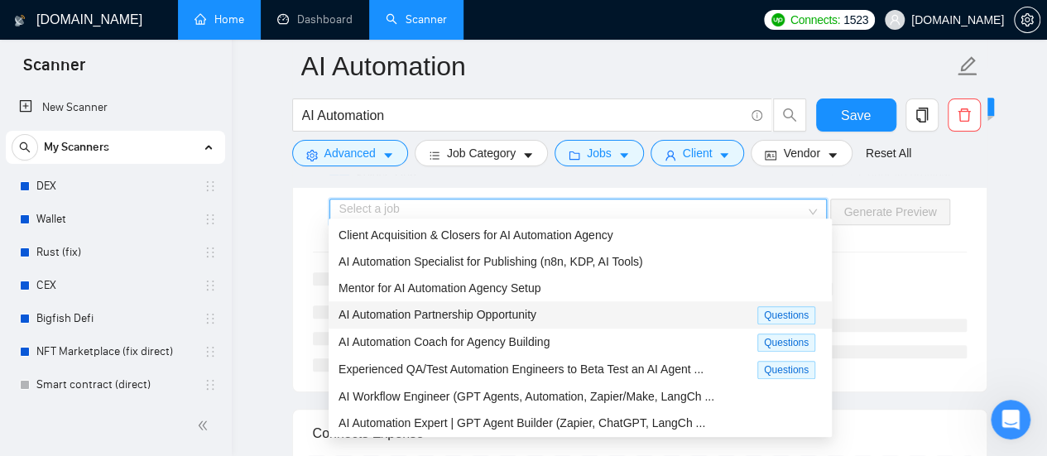
click at [453, 319] on span "AI Automation Partnership Opportunity" at bounding box center [437, 314] width 198 height 13
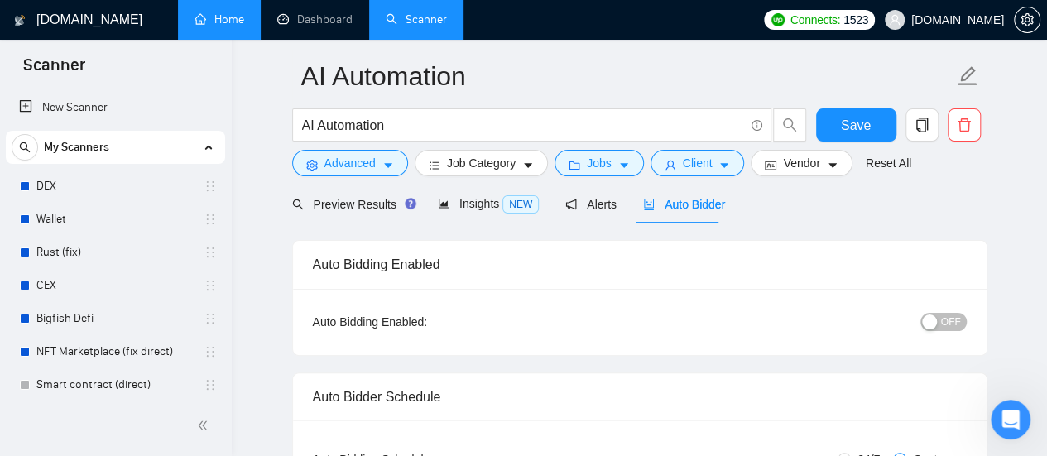
scroll to position [0, 0]
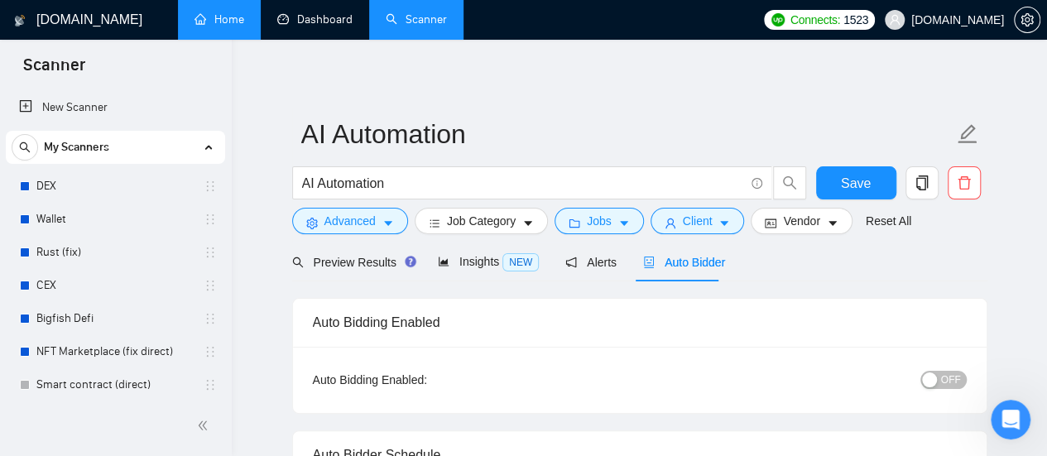
drag, startPoint x: 318, startPoint y: 11, endPoint x: 558, endPoint y: 95, distance: 255.1
click at [318, 12] on link "Dashboard" at bounding box center [314, 19] width 75 height 14
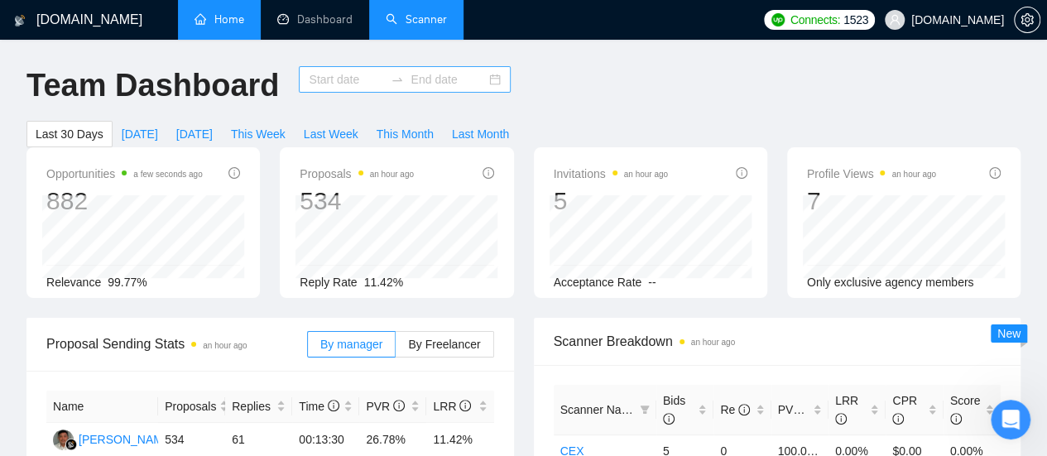
type input "[DATE]"
click at [309, 85] on input "[DATE]" at bounding box center [346, 79] width 75 height 18
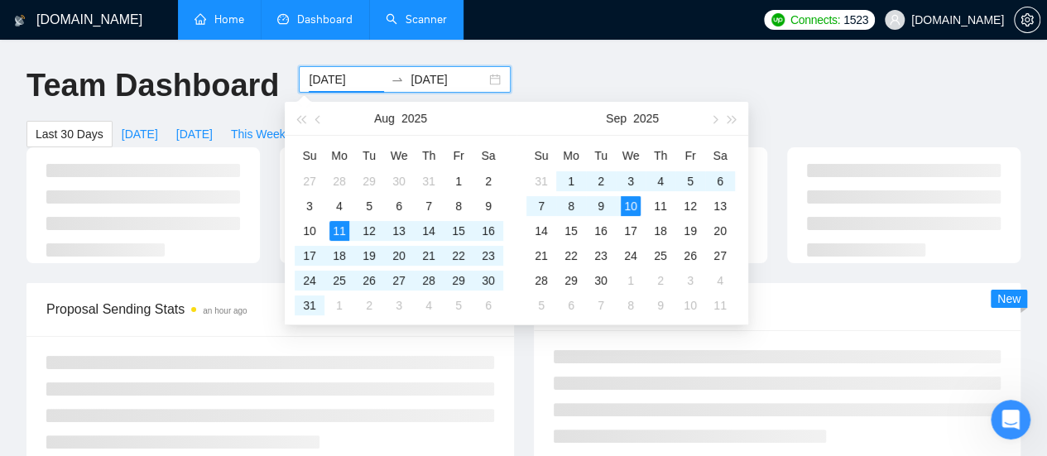
click at [331, 79] on input "[DATE]" at bounding box center [346, 79] width 75 height 18
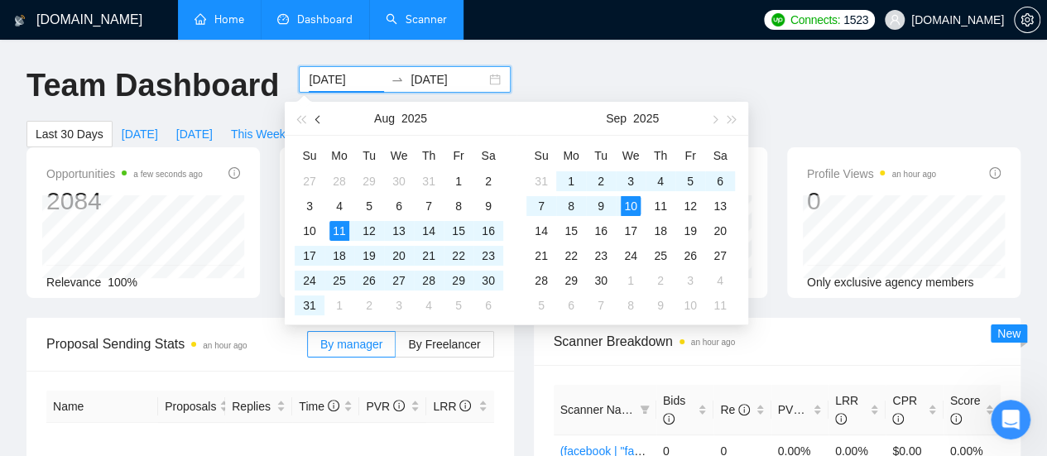
click at [318, 120] on span "button" at bounding box center [319, 119] width 8 height 8
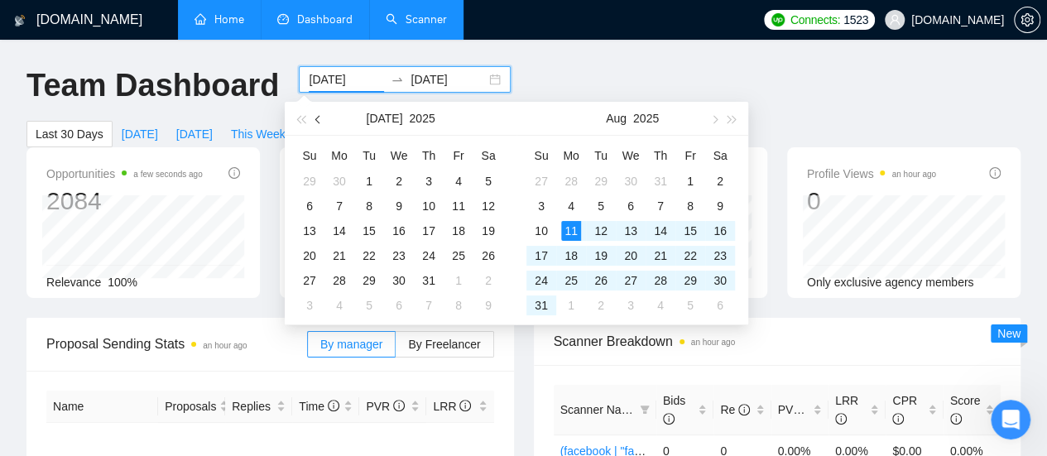
click at [318, 120] on span "button" at bounding box center [319, 119] width 8 height 8
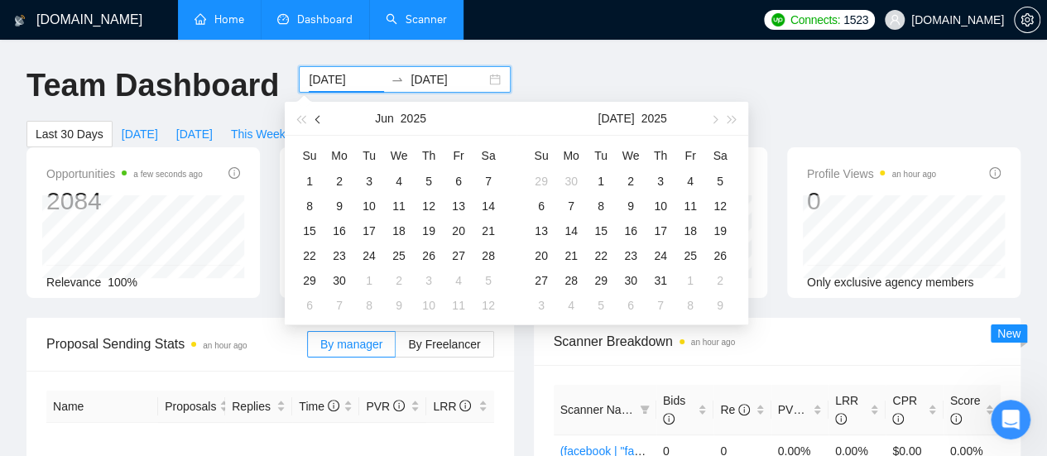
click at [318, 120] on span "button" at bounding box center [319, 119] width 8 height 8
click at [321, 121] on span "button" at bounding box center [319, 119] width 8 height 8
click at [318, 118] on span "button" at bounding box center [319, 119] width 8 height 8
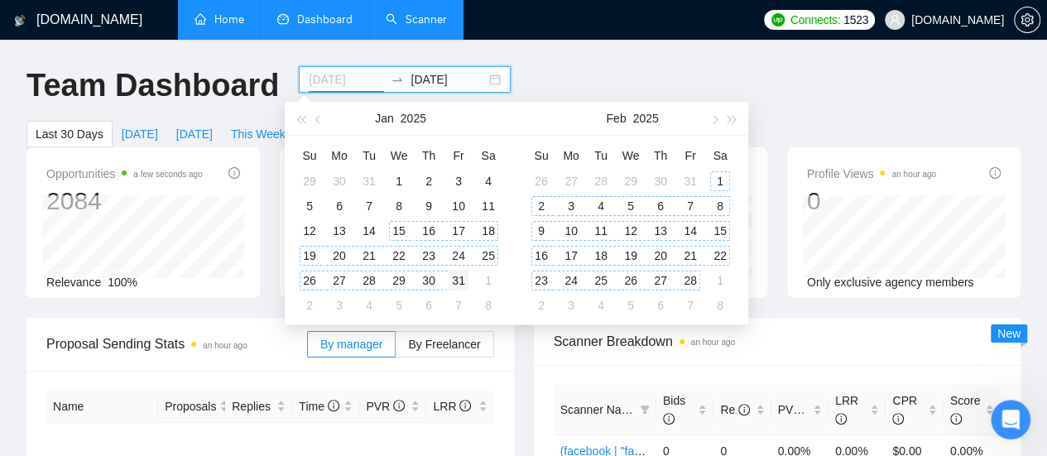
type input "[DATE]"
click at [465, 280] on div "31" at bounding box center [458, 281] width 20 height 20
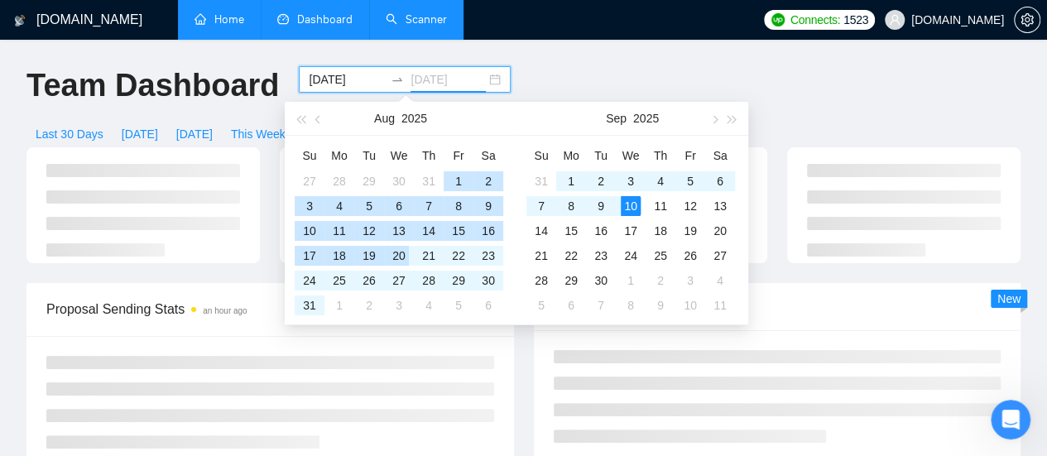
type input "[DATE]"
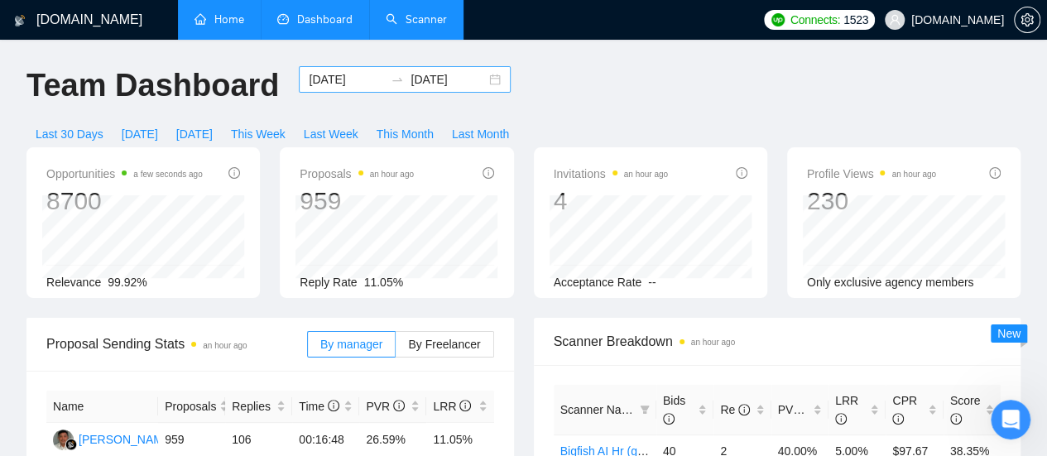
click at [333, 75] on input "[DATE]" at bounding box center [346, 79] width 75 height 18
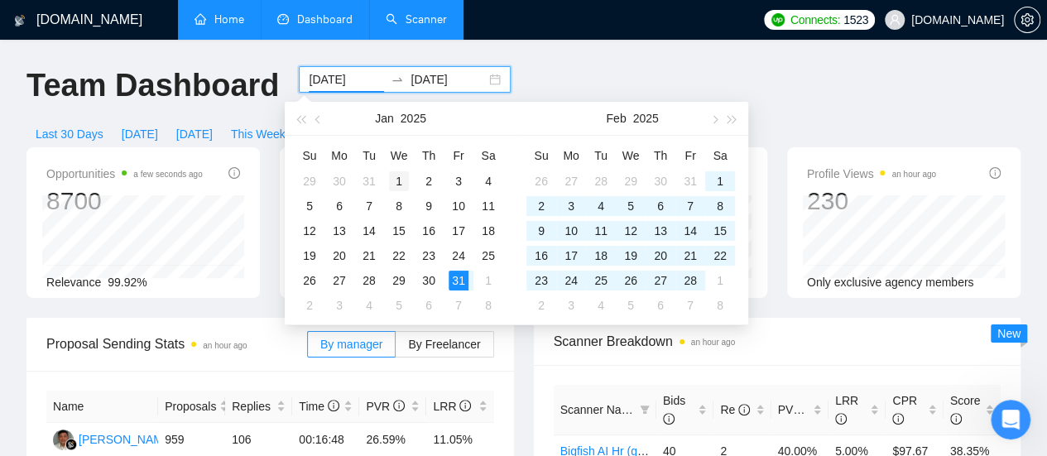
type input "[DATE]"
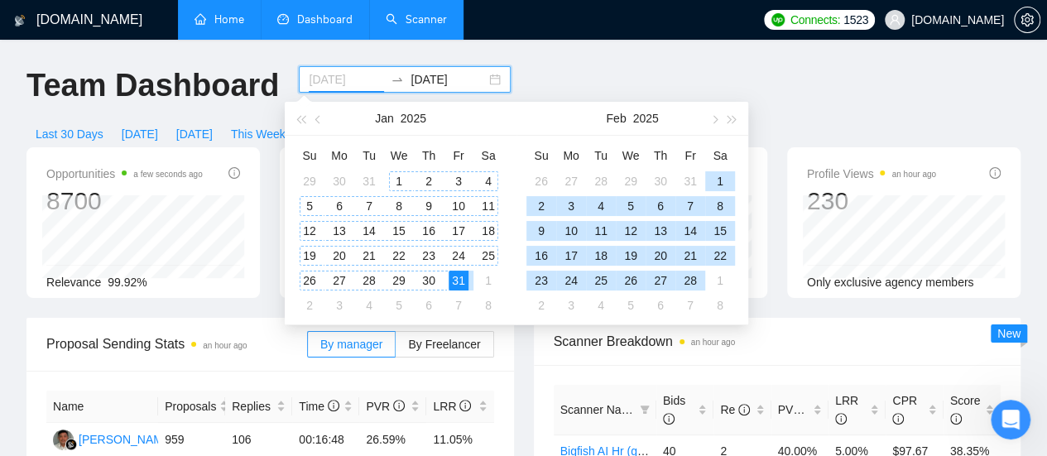
click at [402, 179] on div "1" at bounding box center [399, 181] width 20 height 20
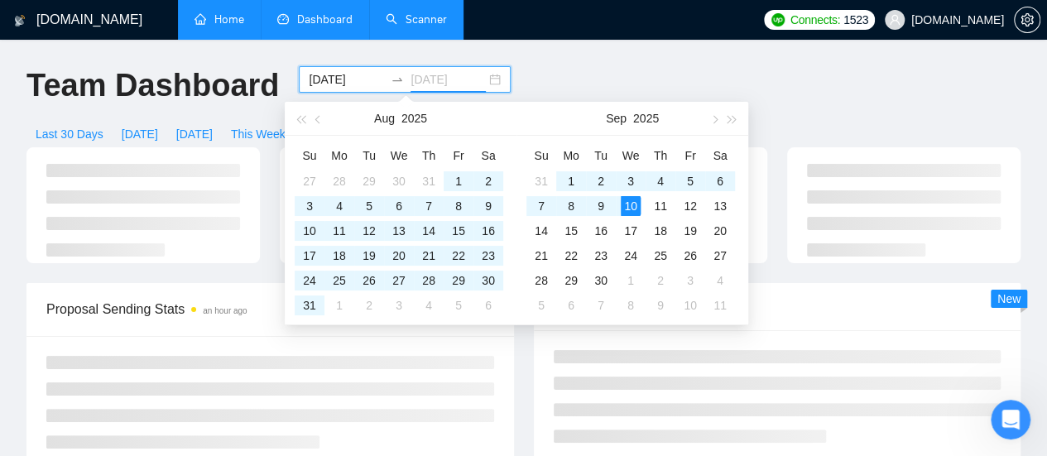
type input "[DATE]"
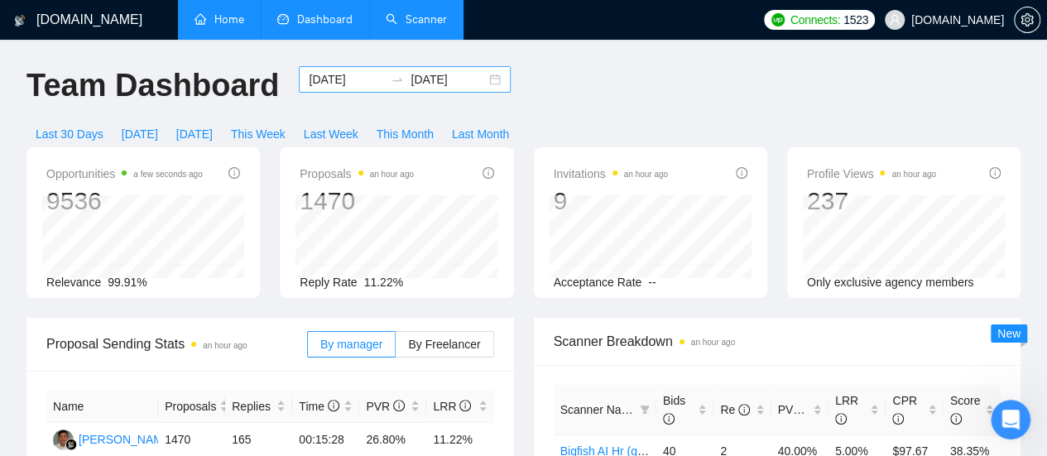
click at [309, 82] on input "[DATE]" at bounding box center [346, 79] width 75 height 18
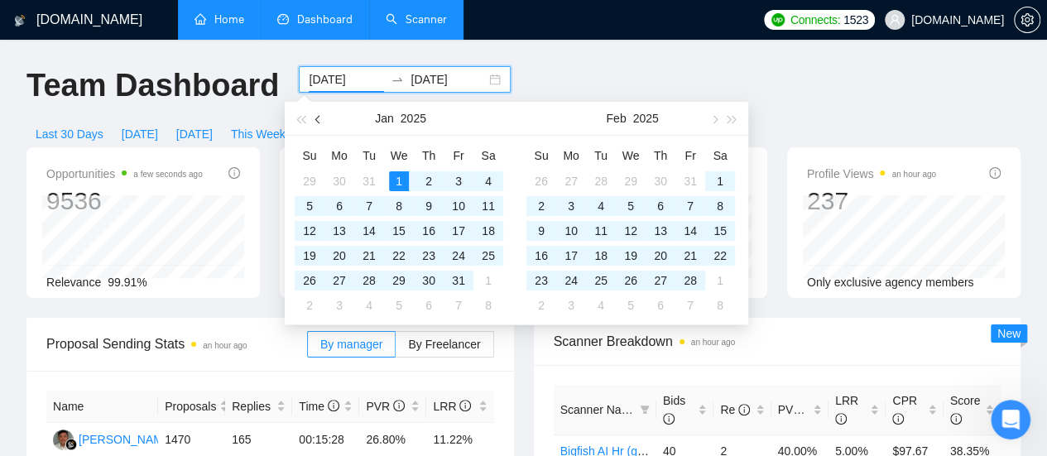
click at [318, 120] on span "button" at bounding box center [319, 119] width 8 height 8
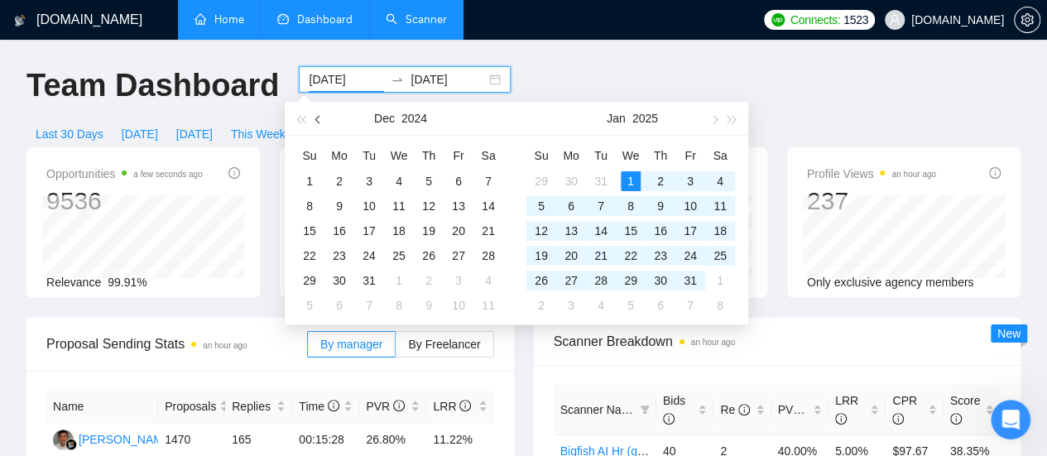
click at [318, 120] on span "button" at bounding box center [319, 119] width 8 height 8
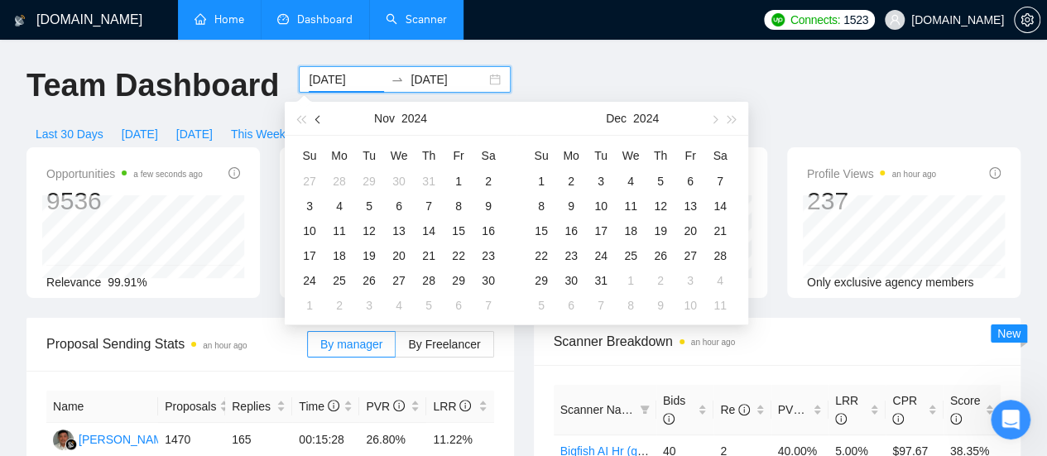
click at [318, 120] on span "button" at bounding box center [319, 119] width 8 height 8
click at [711, 121] on button "button" at bounding box center [713, 118] width 18 height 33
click at [713, 118] on span "button" at bounding box center [713, 119] width 8 height 8
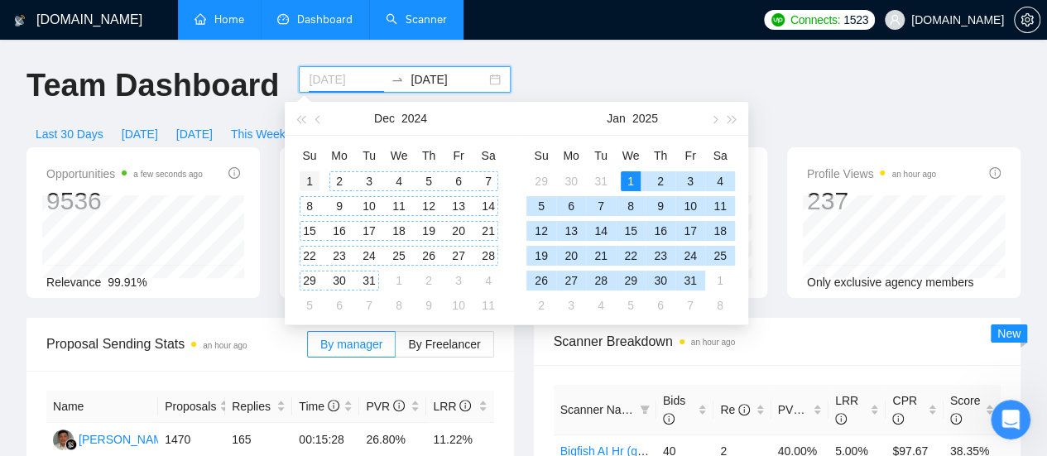
type input "[DATE]"
click at [309, 182] on div "1" at bounding box center [310, 181] width 20 height 20
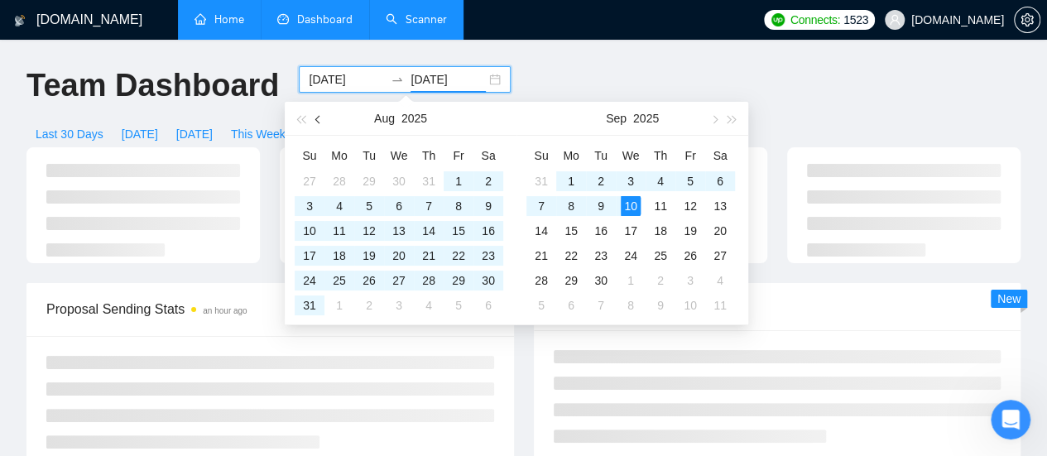
click at [314, 116] on button "button" at bounding box center [318, 118] width 18 height 33
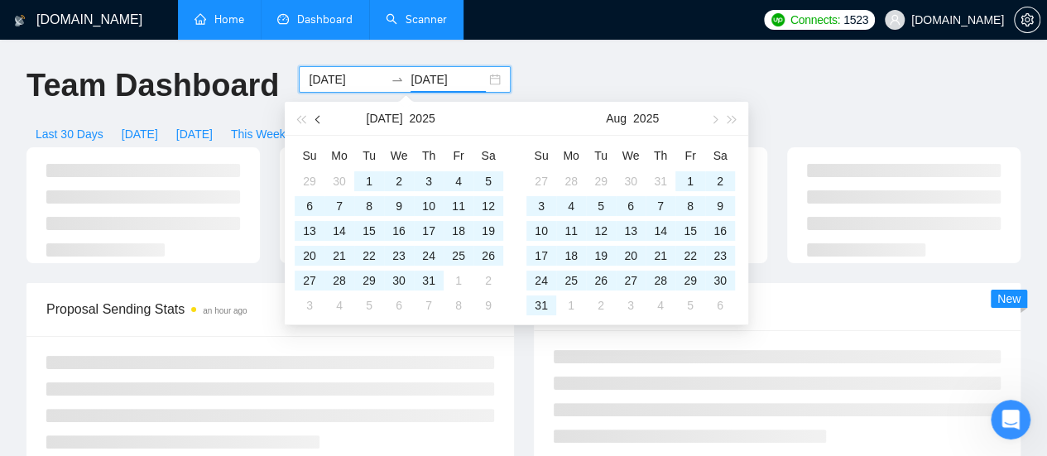
click at [314, 116] on button "button" at bounding box center [318, 118] width 18 height 33
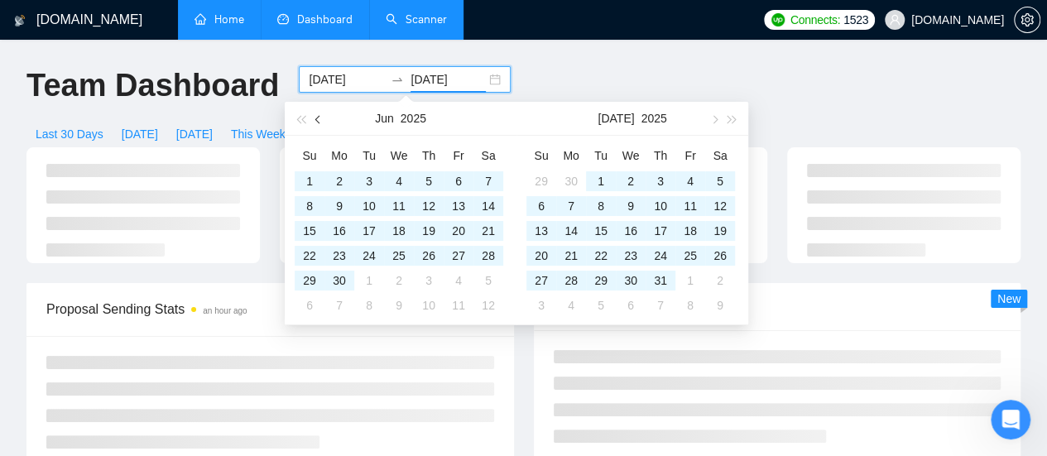
click at [314, 116] on button "button" at bounding box center [318, 118] width 18 height 33
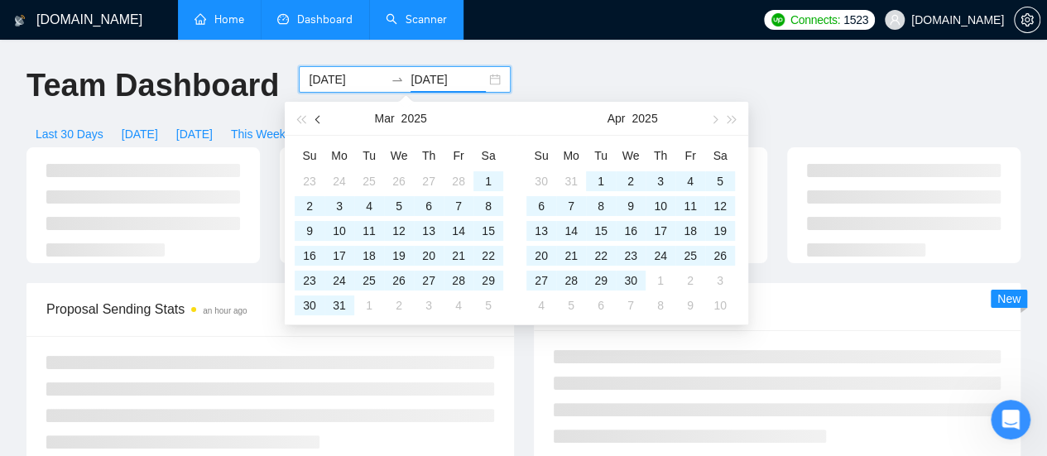
click at [314, 116] on button "button" at bounding box center [318, 118] width 18 height 33
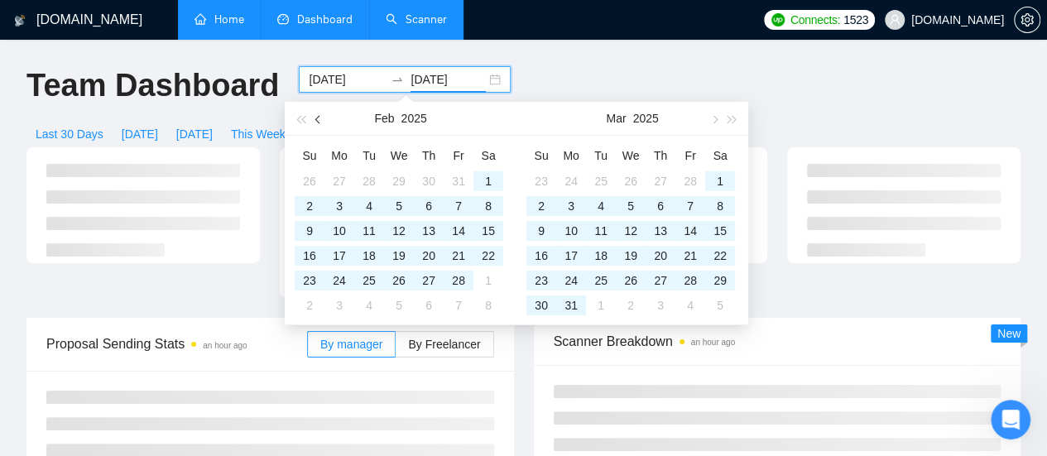
click at [314, 116] on button "button" at bounding box center [318, 118] width 18 height 33
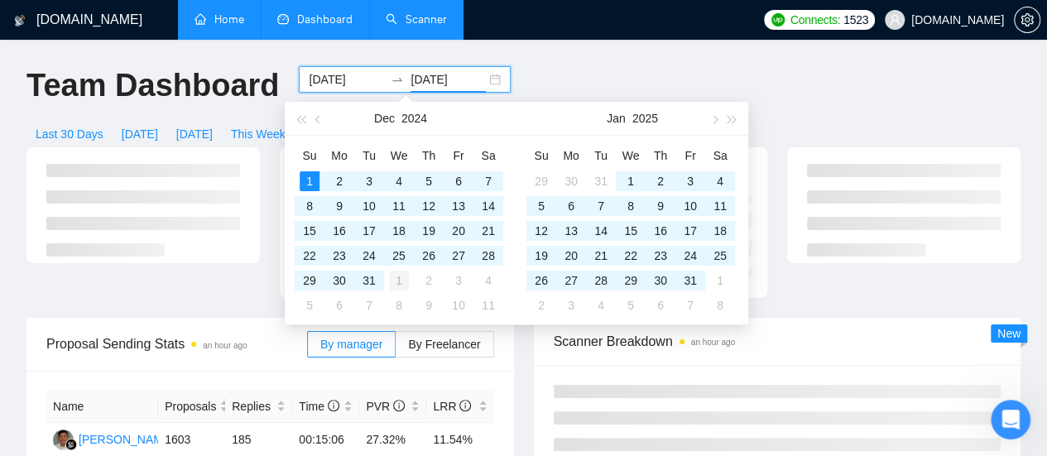
click at [375, 280] on div "31" at bounding box center [369, 281] width 20 height 20
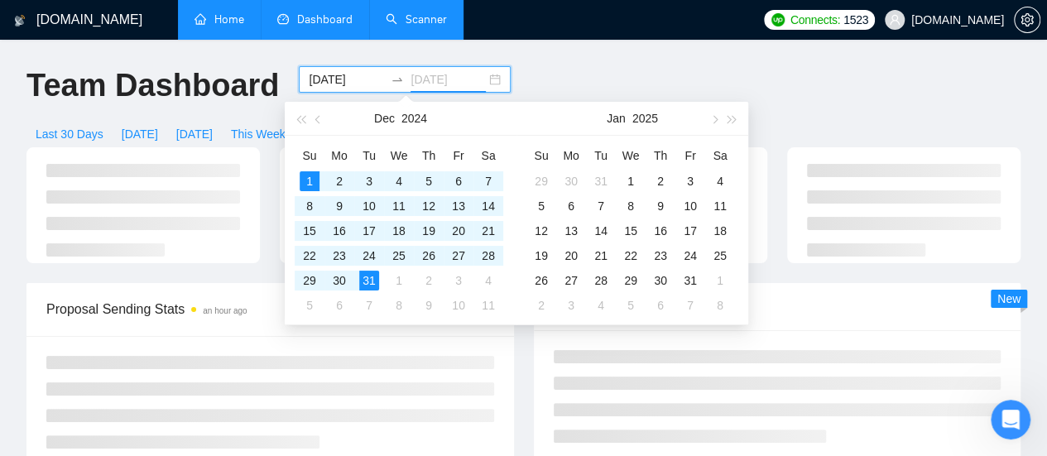
type input "[DATE]"
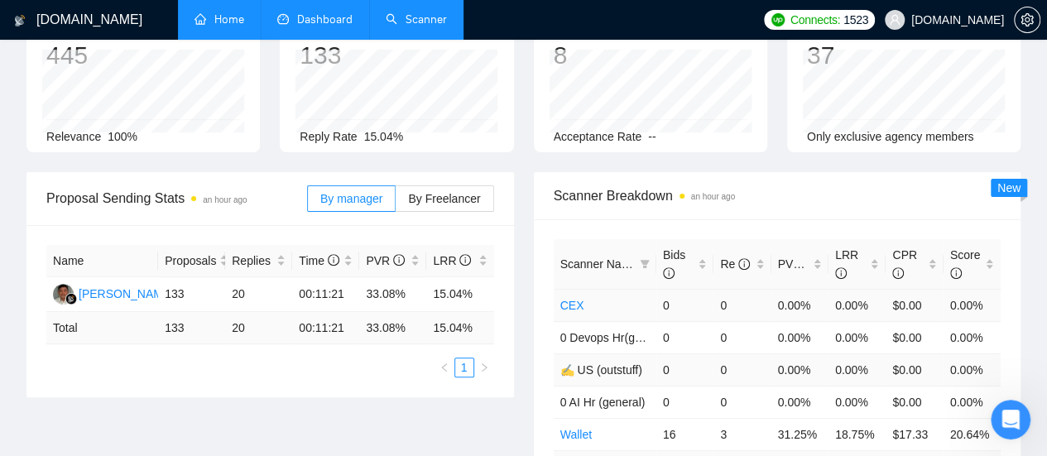
scroll to position [165, 0]
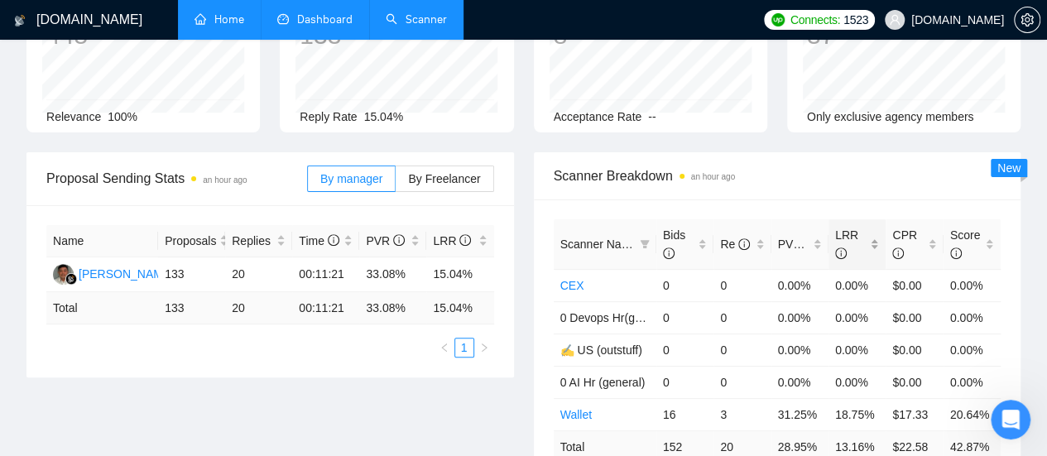
click at [874, 226] on div "LRR" at bounding box center [857, 244] width 44 height 36
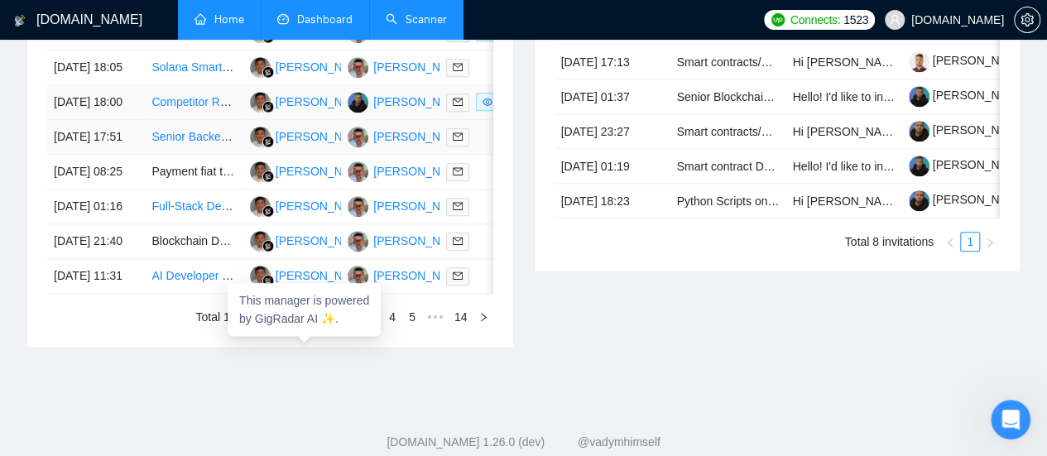
scroll to position [745, 0]
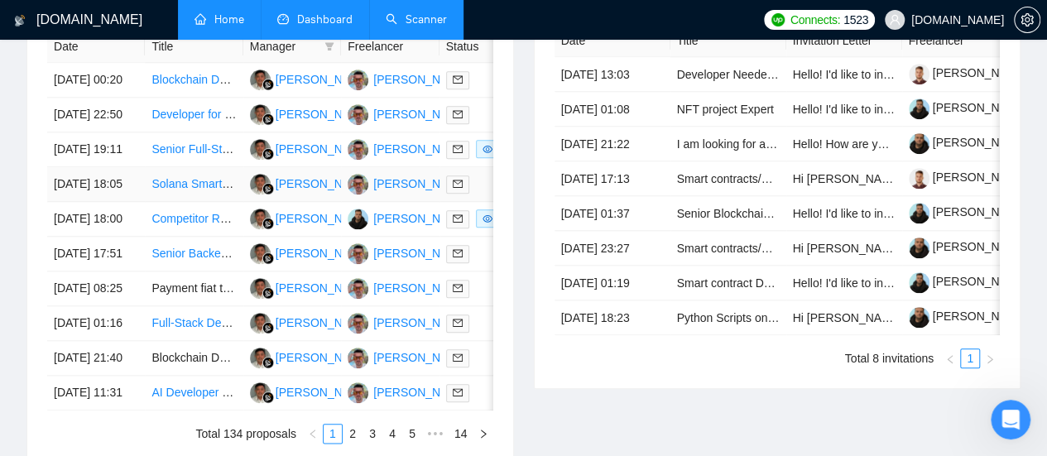
click at [190, 190] on link "Solana Smart Contract Developer Needed" at bounding box center [259, 183] width 217 height 13
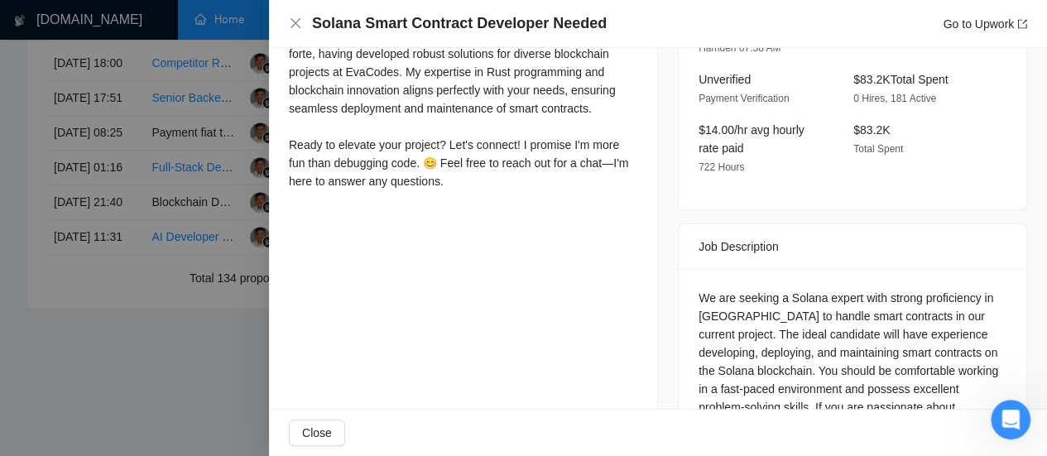
scroll to position [568, 0]
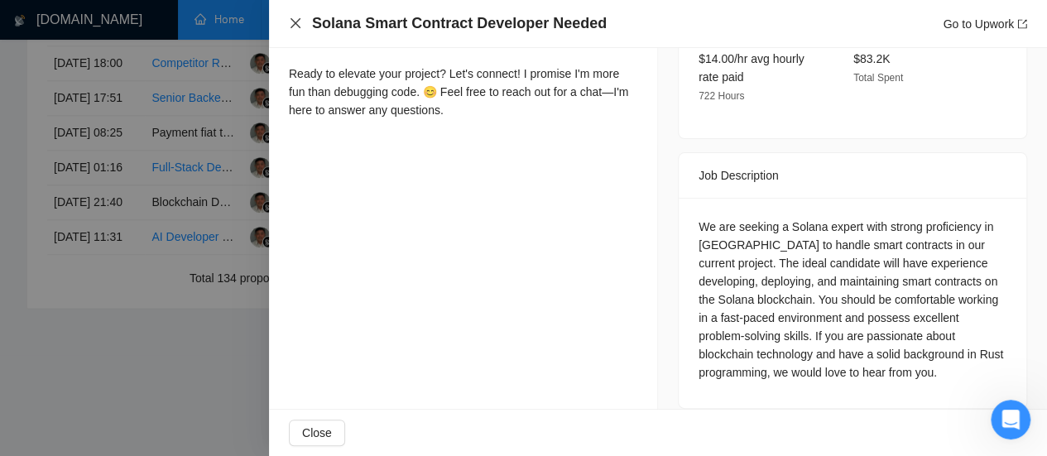
click at [295, 24] on icon "close" at bounding box center [295, 23] width 10 height 10
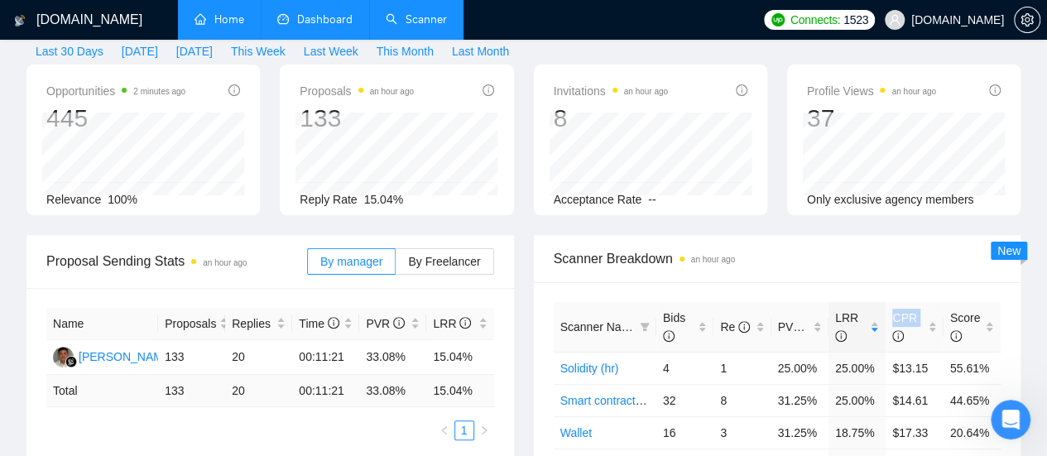
scroll to position [0, 0]
